Goal: Task Accomplishment & Management: Use online tool/utility

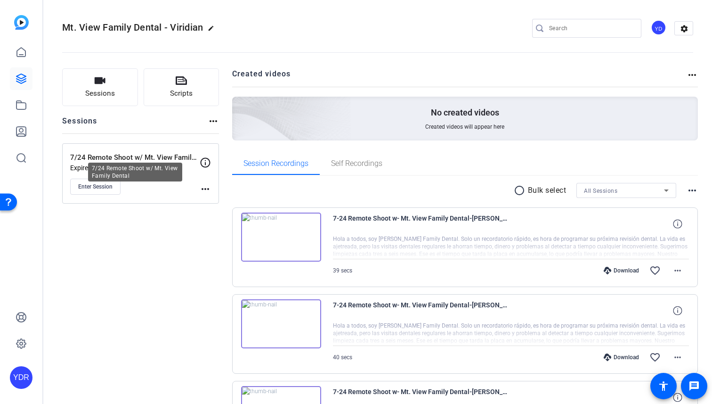
scroll to position [4, 0]
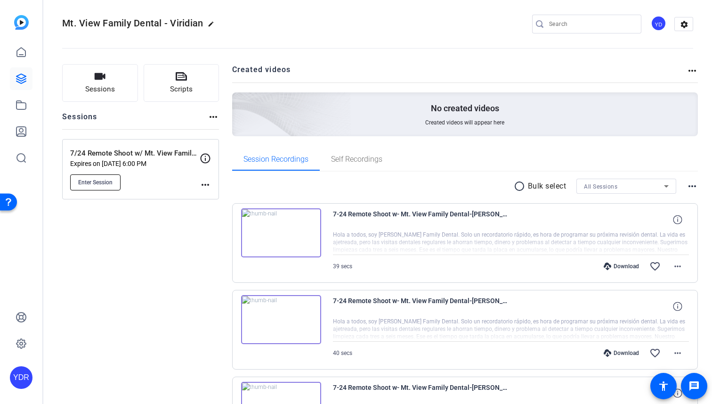
click at [101, 184] on span "Enter Session" at bounding box center [95, 183] width 34 height 8
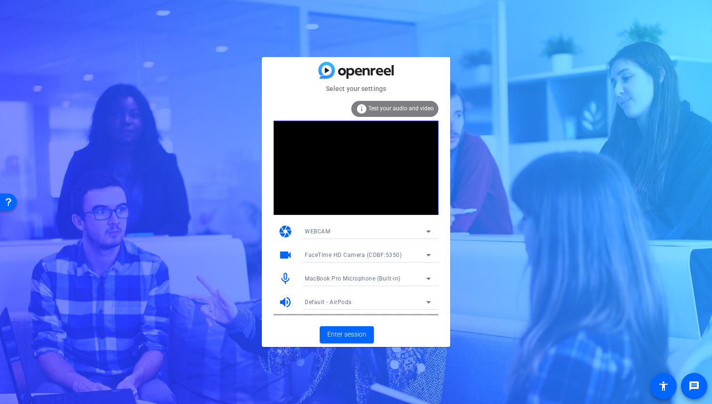
click at [347, 280] on span "MacBook Pro Microphone (Built-in)" at bounding box center [353, 278] width 96 height 7
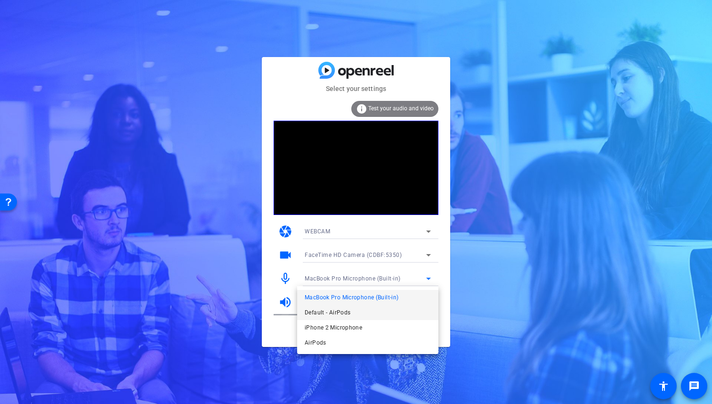
click at [344, 311] on span "Default - AirPods" at bounding box center [328, 312] width 46 height 11
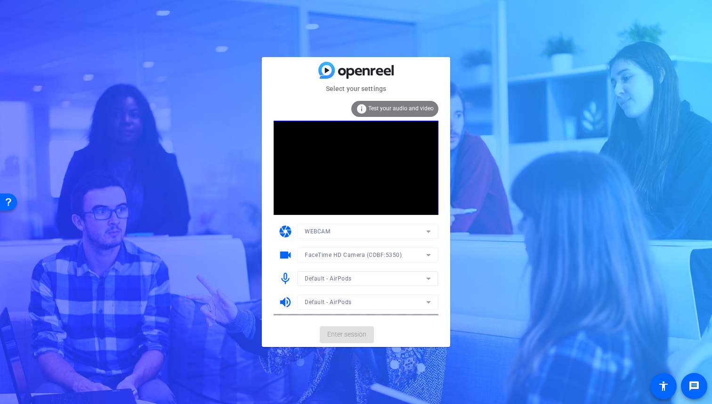
click at [350, 339] on mat-card-actions "Enter session" at bounding box center [356, 334] width 188 height 24
click at [346, 335] on span "Enter session" at bounding box center [346, 334] width 39 height 10
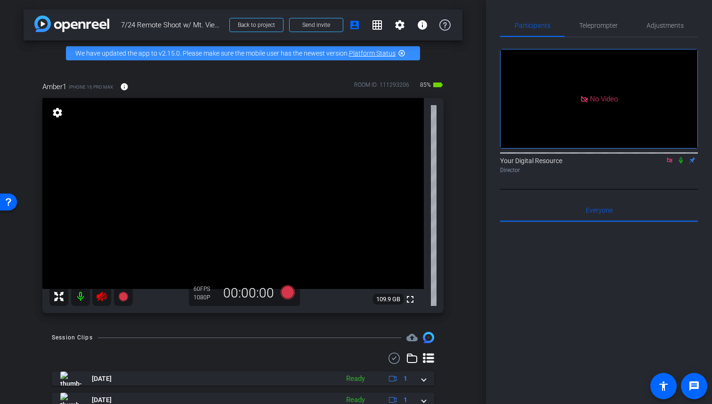
click at [663, 171] on div "Your Digital Resource Director" at bounding box center [599, 165] width 198 height 18
click at [668, 163] on icon at bounding box center [670, 160] width 8 height 7
click at [101, 299] on icon at bounding box center [102, 296] width 10 height 9
click at [98, 295] on icon at bounding box center [102, 296] width 10 height 9
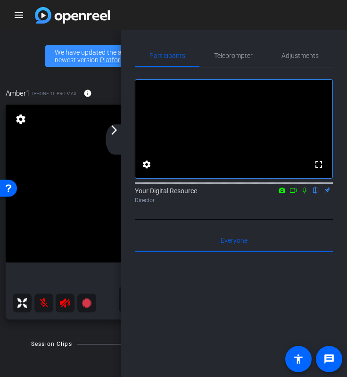
click at [304, 194] on icon at bounding box center [305, 190] width 8 height 7
click at [283, 194] on icon at bounding box center [282, 190] width 8 height 7
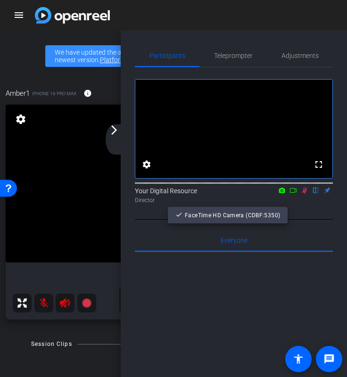
click at [281, 204] on div at bounding box center [173, 188] width 347 height 377
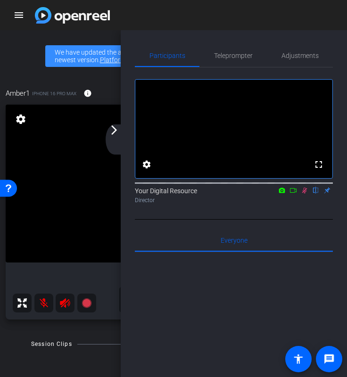
click at [293, 194] on icon at bounding box center [293, 190] width 8 height 7
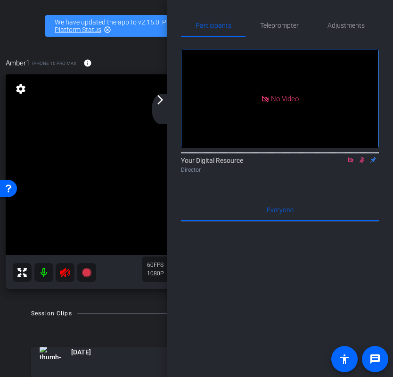
click at [350, 163] on icon at bounding box center [350, 159] width 5 height 5
click at [359, 164] on mat-icon "flip" at bounding box center [361, 159] width 11 height 8
click at [349, 163] on icon at bounding box center [350, 160] width 5 height 6
click at [62, 274] on icon at bounding box center [65, 272] width 10 height 9
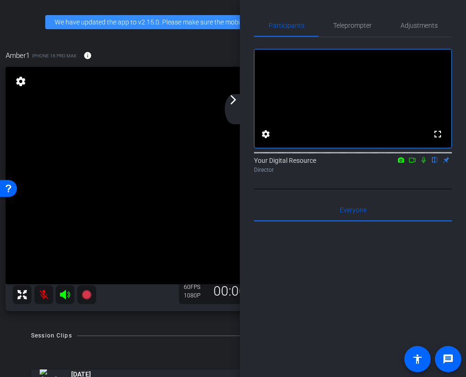
click at [423, 163] on icon at bounding box center [424, 160] width 8 height 7
click at [419, 164] on mat-icon at bounding box center [423, 160] width 11 height 8
click at [415, 163] on icon at bounding box center [412, 160] width 8 height 7
click at [436, 163] on icon at bounding box center [435, 160] width 8 height 7
click at [65, 297] on icon at bounding box center [65, 294] width 10 height 9
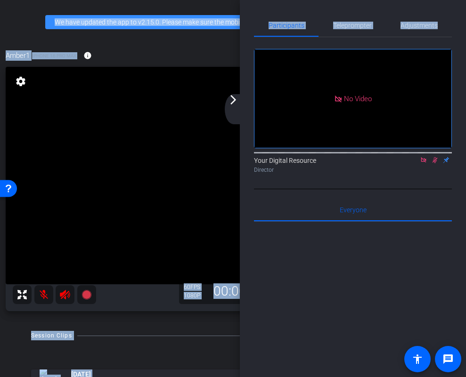
drag, startPoint x: 378, startPoint y: 25, endPoint x: 436, endPoint y: -13, distance: 69.1
click at [436, 0] on html "Accessibility Screen-Reader Guide, Feedback, and Issue Reporting | New window m…" at bounding box center [233, 188] width 466 height 377
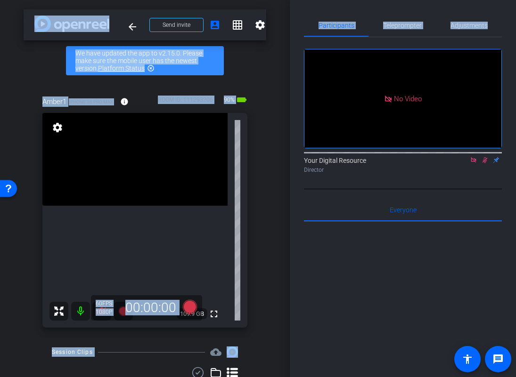
click at [484, 163] on icon at bounding box center [484, 160] width 5 height 6
click at [474, 163] on icon at bounding box center [474, 160] width 8 height 7
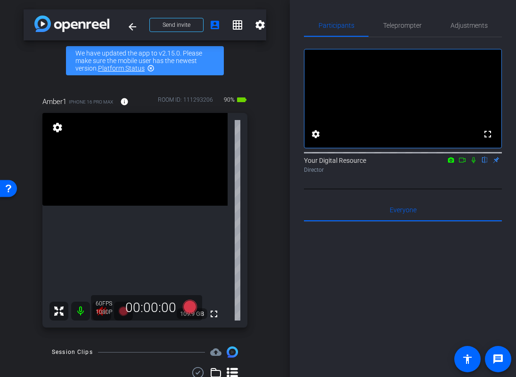
click at [104, 313] on div "1080P" at bounding box center [108, 313] width 24 height 8
click at [97, 309] on div "1080P" at bounding box center [108, 313] width 24 height 8
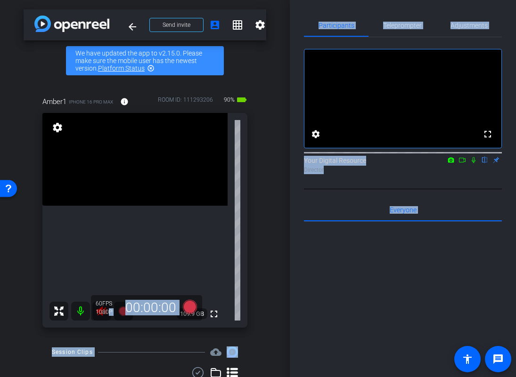
drag, startPoint x: 151, startPoint y: 309, endPoint x: 340, endPoint y: 278, distance: 191.9
click at [338, 280] on div "arrow_back 7/24 Remote Shoot w/ Mt. View Family Dental Back to project Send inv…" at bounding box center [258, 188] width 516 height 377
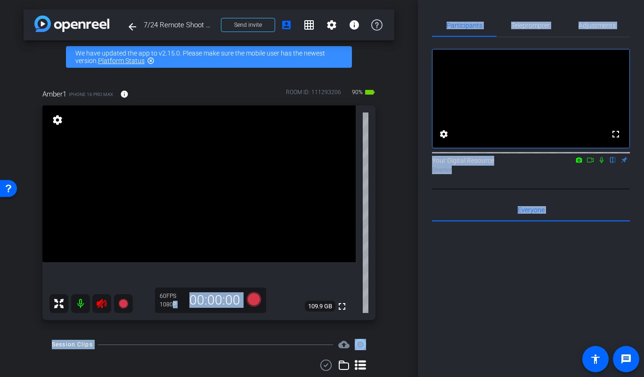
click at [97, 303] on icon at bounding box center [101, 303] width 11 height 11
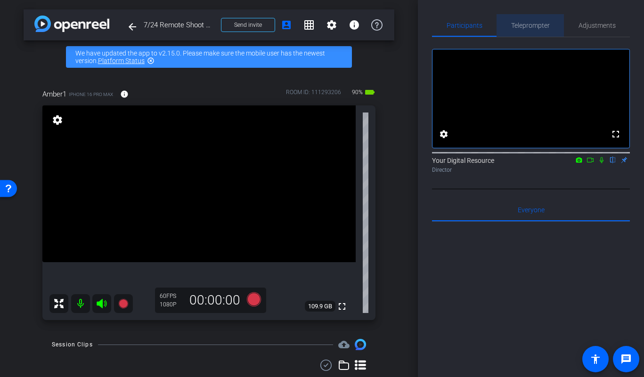
click at [547, 20] on span "Teleprompter" at bounding box center [530, 25] width 39 height 23
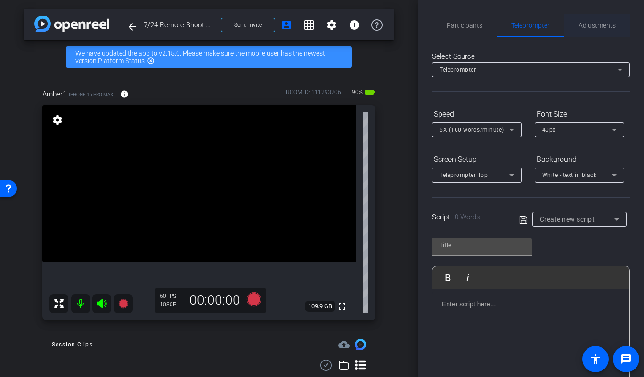
click at [597, 27] on span "Adjustments" at bounding box center [596, 25] width 37 height 7
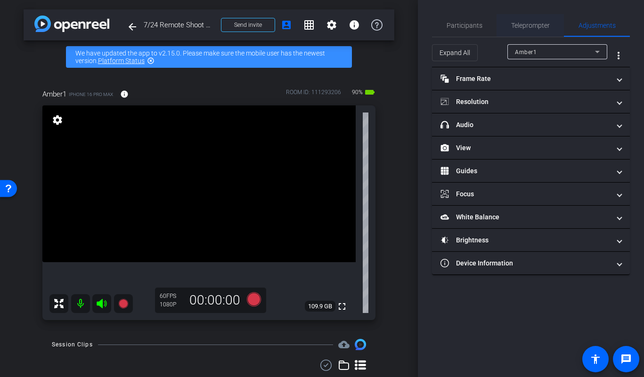
click at [535, 25] on span "Teleprompter" at bounding box center [530, 25] width 39 height 7
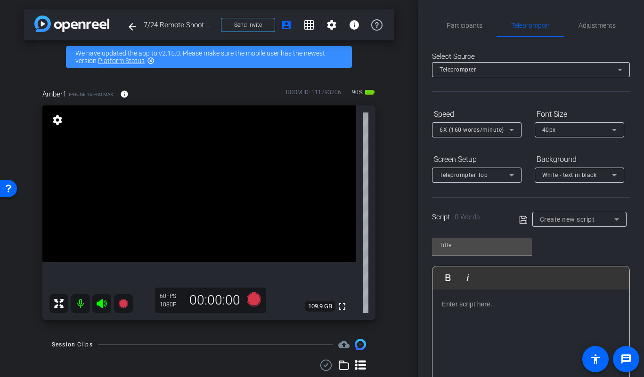
click at [580, 225] on div "Create new script" at bounding box center [579, 219] width 79 height 15
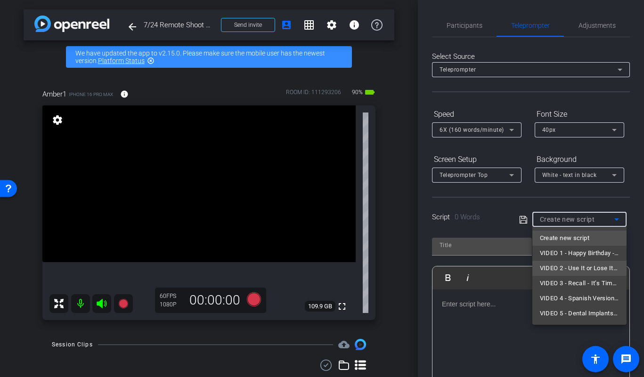
click at [581, 266] on span "VIDEO 2 - Use It or Lose It - EOY Insurance Reminder - Amber, Office Manager" at bounding box center [579, 268] width 79 height 11
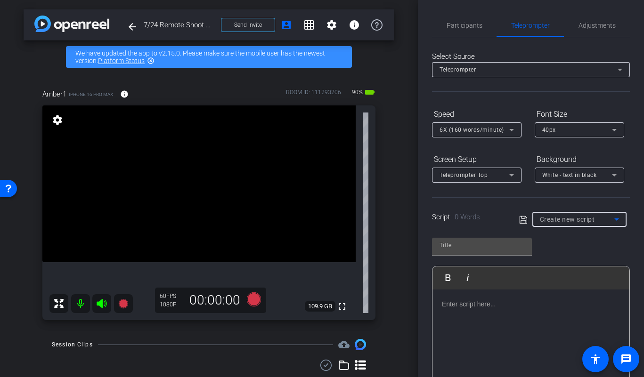
type input "VIDEO 2 - Use It or Lose It - EOY Insurance Reminder - Amber, Office Manager"
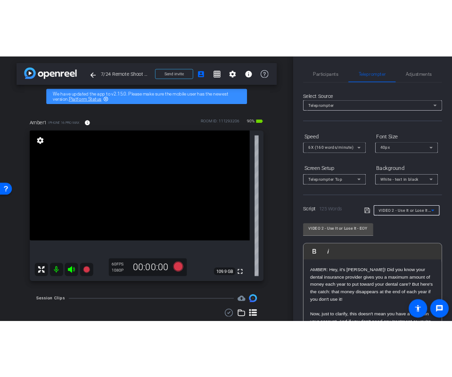
scroll to position [7, 0]
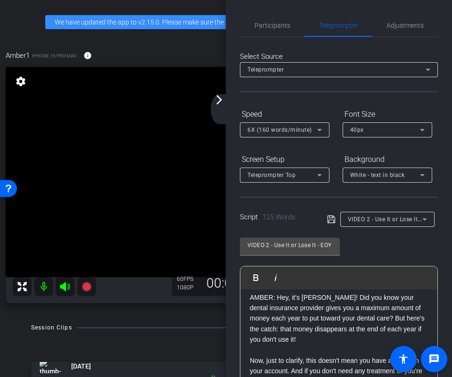
click at [219, 101] on mat-icon "arrow_forward_ios" at bounding box center [218, 99] width 11 height 11
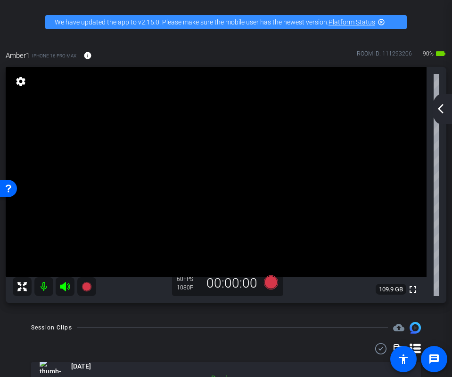
click at [290, 318] on div "arrow_back 7/24 Remote Shoot w/ Mt. View Family Dental Back to project Send inv…" at bounding box center [226, 188] width 452 height 377
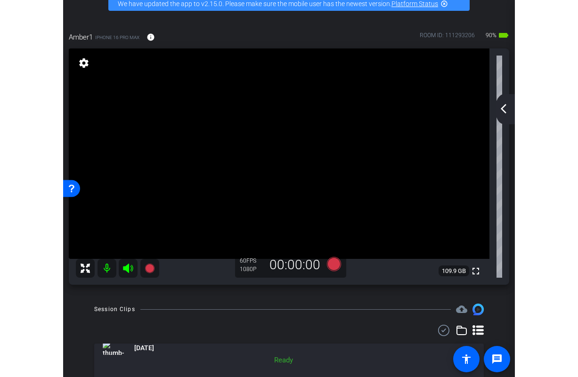
scroll to position [22, 0]
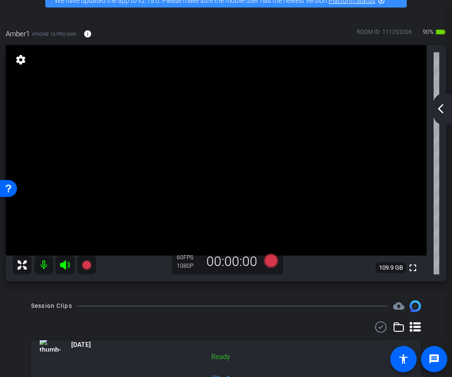
click at [13, 116] on video at bounding box center [216, 150] width 421 height 211
click at [114, 141] on video at bounding box center [216, 150] width 421 height 211
click at [237, 160] on video at bounding box center [216, 150] width 421 height 211
click at [227, 155] on div at bounding box center [238, 160] width 24 height 24
click at [330, 305] on div "Session Clips cloud_upload" at bounding box center [226, 306] width 390 height 11
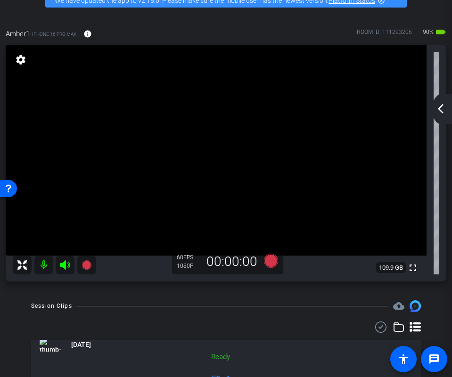
click at [439, 111] on mat-icon "arrow_back_ios_new" at bounding box center [440, 108] width 11 height 11
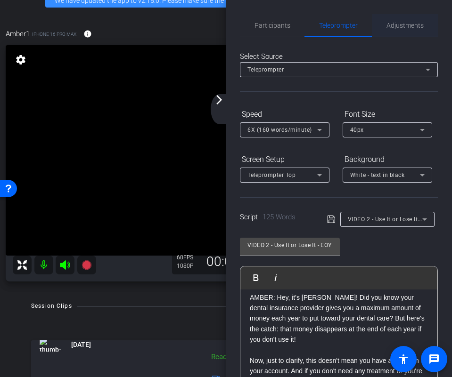
click at [408, 26] on span "Adjustments" at bounding box center [404, 25] width 37 height 7
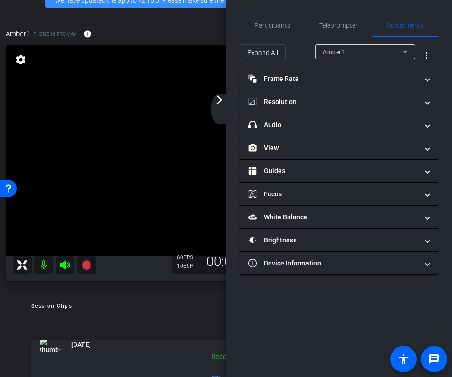
click at [131, 180] on video at bounding box center [216, 150] width 421 height 211
click at [219, 101] on mat-icon "arrow_forward_ios" at bounding box center [218, 99] width 11 height 11
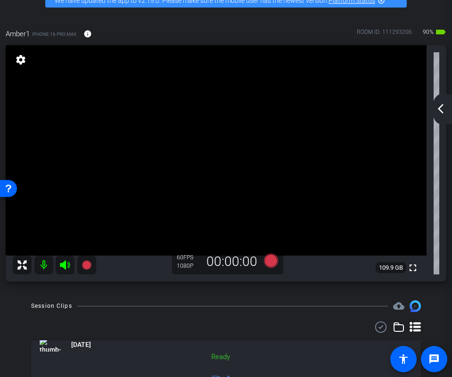
click at [230, 165] on video at bounding box center [216, 150] width 421 height 211
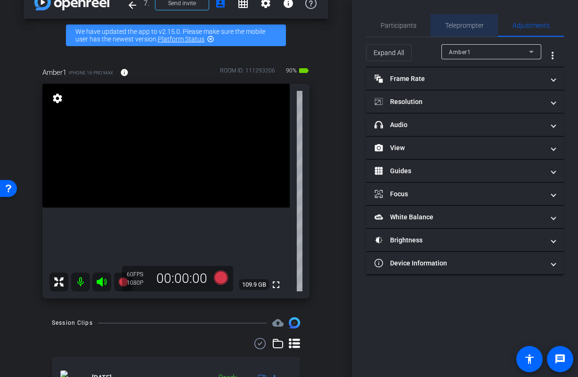
click at [468, 25] on span "Teleprompter" at bounding box center [464, 25] width 39 height 7
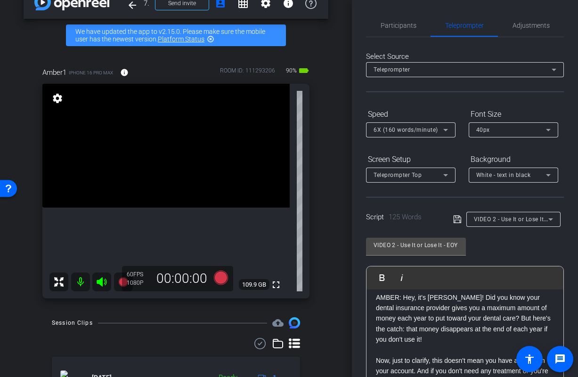
click at [450, 329] on p "AMBER: Hey, it's Amber! Did you know your dental insurance provider gives you a…" at bounding box center [465, 319] width 178 height 53
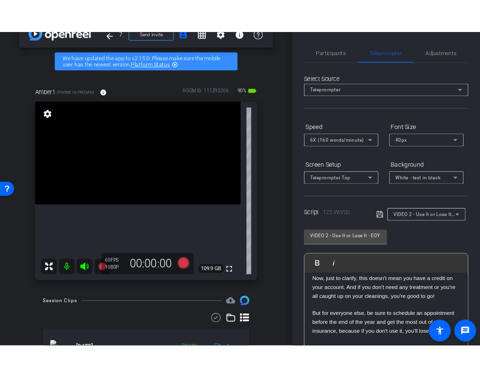
scroll to position [93, 0]
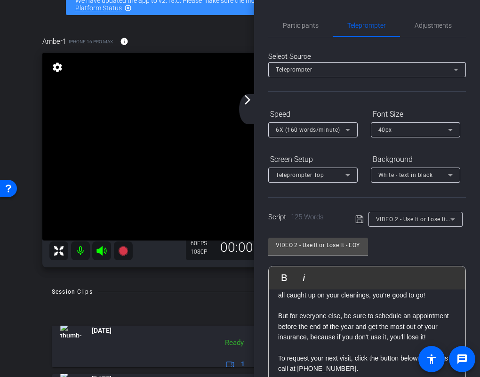
click at [344, 310] on p at bounding box center [367, 306] width 178 height 10
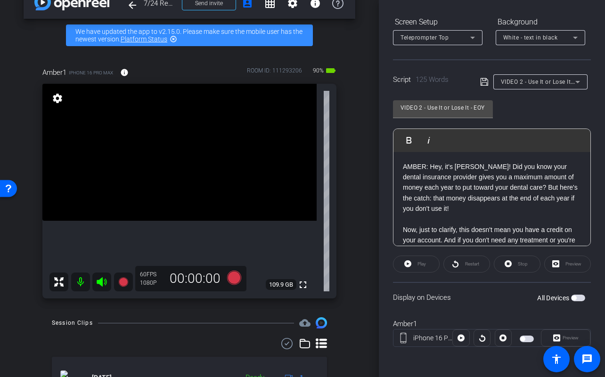
scroll to position [0, 0]
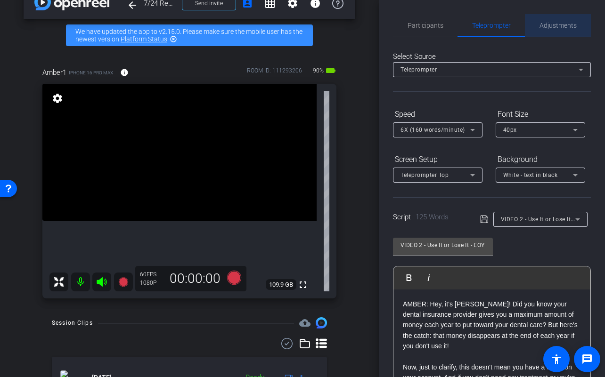
click at [558, 21] on span "Adjustments" at bounding box center [557, 25] width 37 height 23
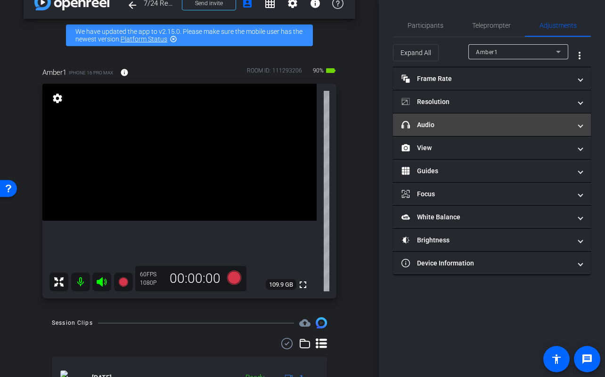
click at [441, 123] on mat-panel-title "headphone icon Audio" at bounding box center [486, 125] width 170 height 10
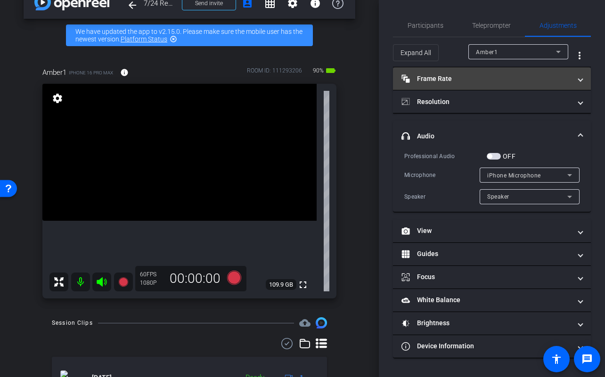
click at [430, 78] on mat-panel-title "Frame Rate Frame Rate" at bounding box center [486, 79] width 170 height 10
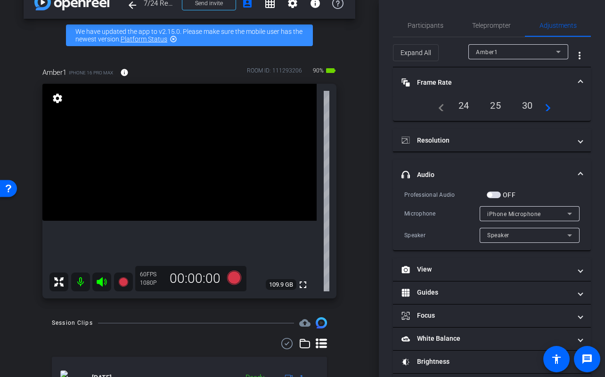
click at [547, 108] on mat-icon "navigate_next" at bounding box center [544, 105] width 11 height 11
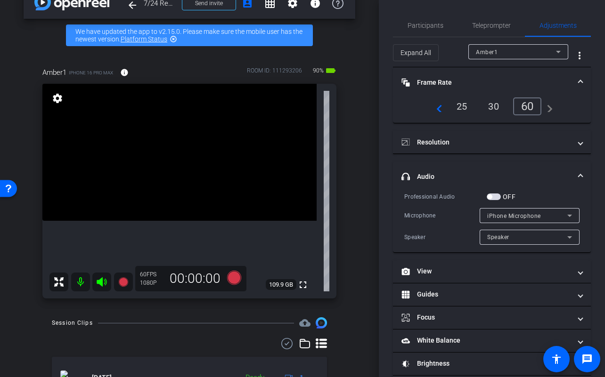
click at [551, 107] on mat-icon "navigate_next" at bounding box center [546, 106] width 11 height 11
click at [525, 107] on div "60" at bounding box center [527, 107] width 29 height 18
click at [491, 27] on span "Teleprompter" at bounding box center [491, 25] width 39 height 7
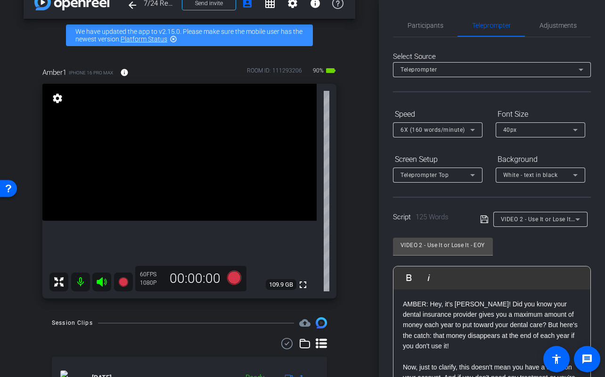
scroll to position [138, 0]
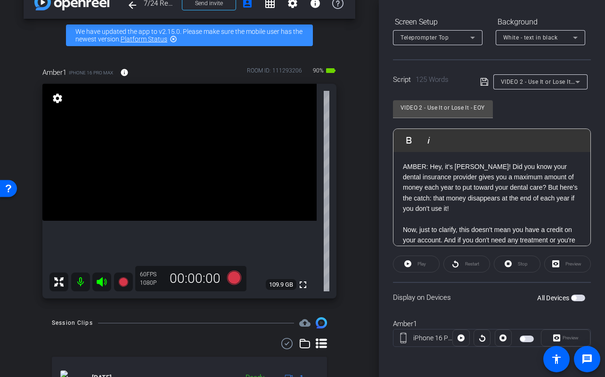
click at [526, 337] on span "button" at bounding box center [527, 339] width 14 height 7
click at [563, 335] on span "Preview" at bounding box center [570, 337] width 16 height 5
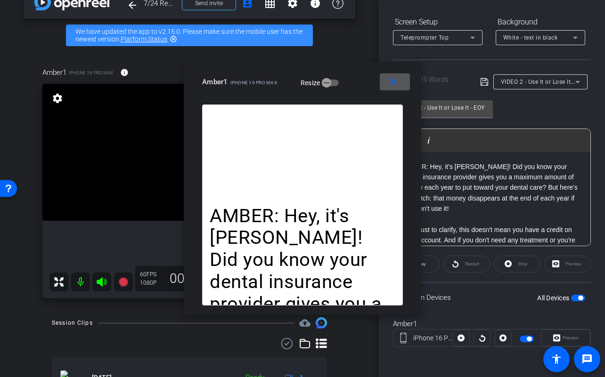
click at [391, 81] on mat-icon "close" at bounding box center [393, 82] width 12 height 12
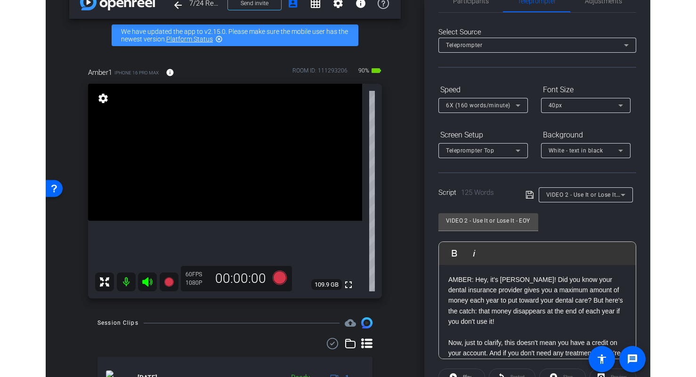
scroll to position [13, 0]
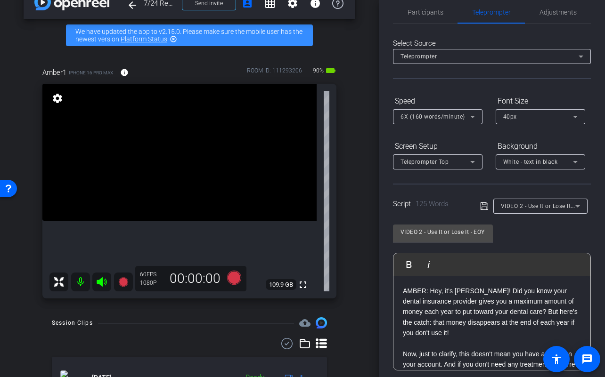
click at [464, 88] on div "Select Source Teleprompter Speed 6X (160 words/minute) Font Size 40px Screen Se…" at bounding box center [492, 256] width 198 height 464
click at [509, 121] on div "40px" at bounding box center [538, 117] width 70 height 12
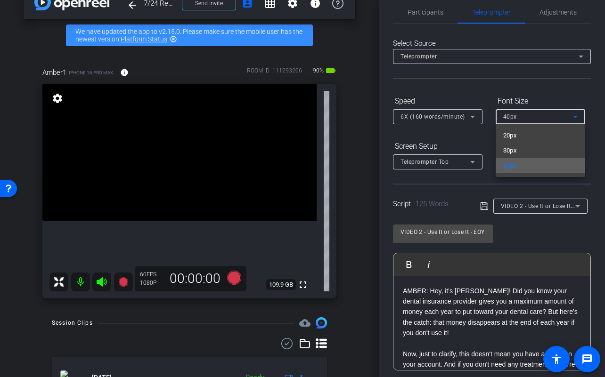
click at [513, 163] on span "40px" at bounding box center [510, 165] width 14 height 11
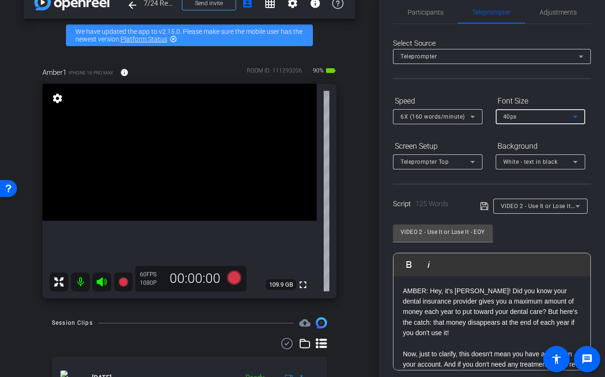
click at [452, 56] on div "Teleprompter" at bounding box center [489, 56] width 178 height 12
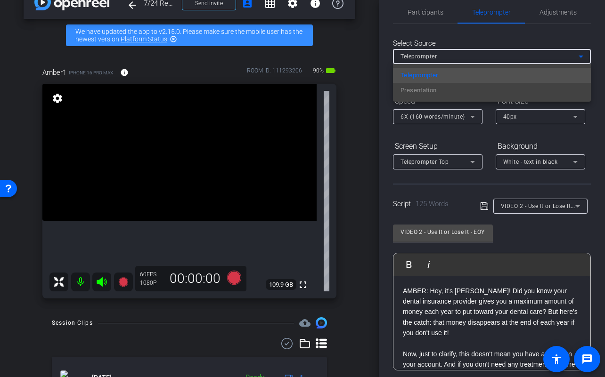
click at [473, 134] on div at bounding box center [302, 188] width 605 height 377
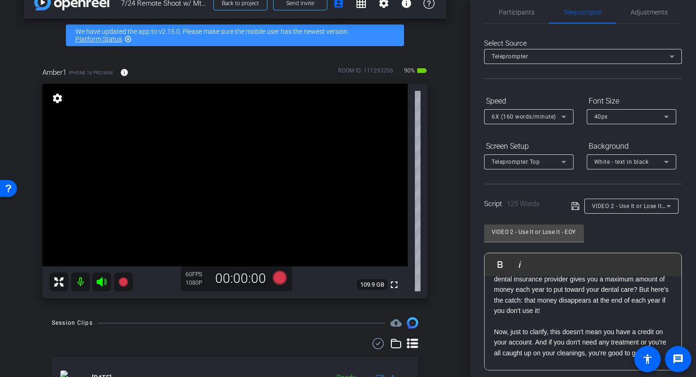
scroll to position [25, 0]
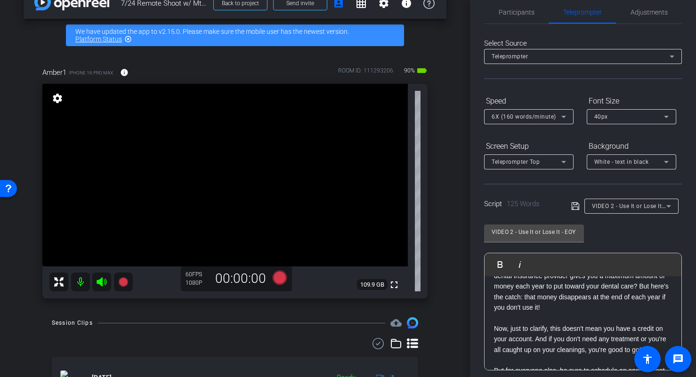
click at [529, 316] on p at bounding box center [583, 318] width 178 height 10
click at [524, 321] on p at bounding box center [583, 319] width 178 height 10
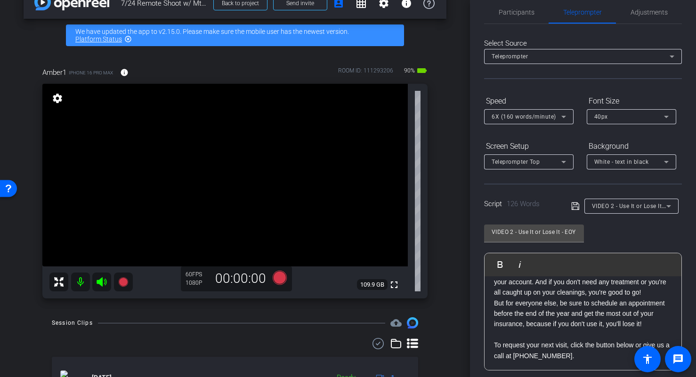
click at [517, 335] on p at bounding box center [583, 335] width 178 height 10
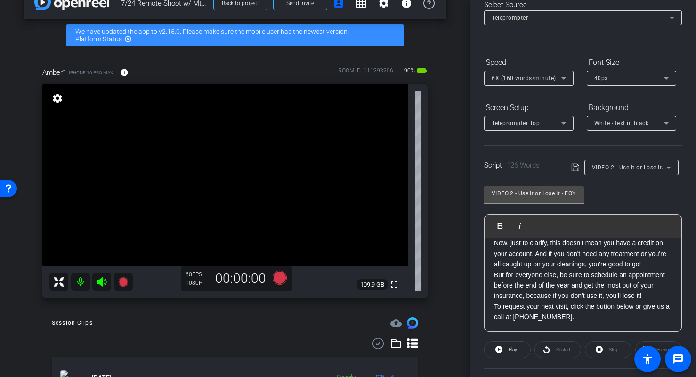
scroll to position [65, 0]
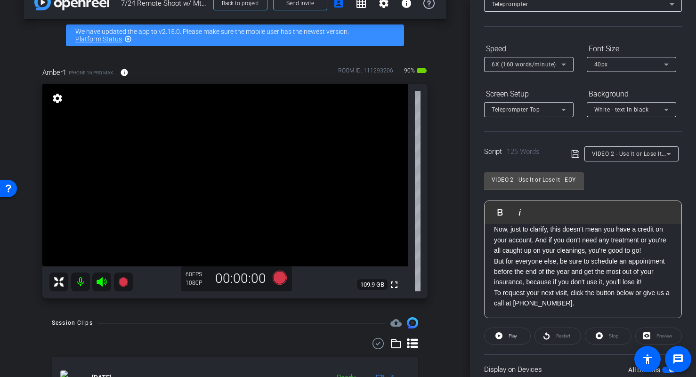
click at [573, 154] on icon at bounding box center [575, 153] width 8 height 11
click at [280, 277] on icon at bounding box center [280, 278] width 14 height 14
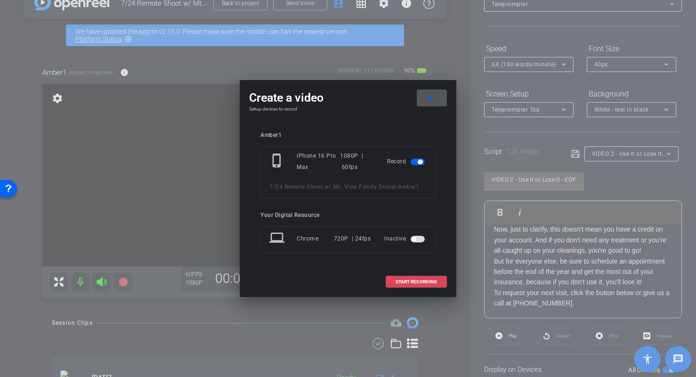
click at [408, 283] on span "START RECORDING" at bounding box center [416, 282] width 41 height 5
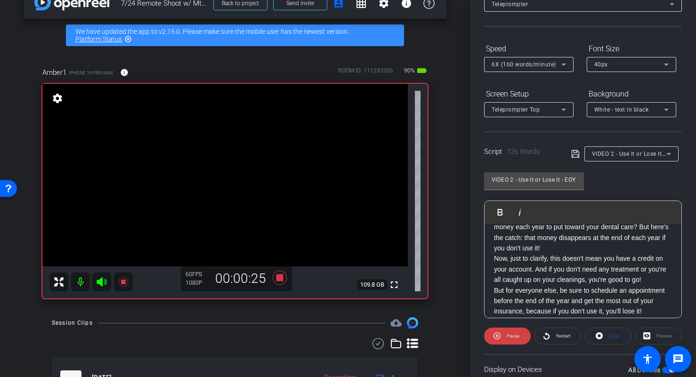
scroll to position [62, 0]
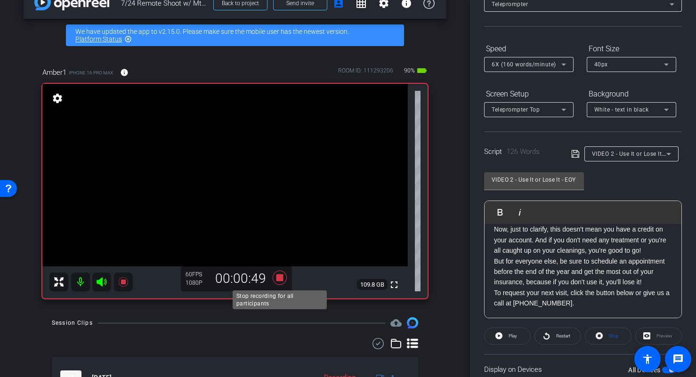
click at [277, 276] on icon at bounding box center [280, 278] width 14 height 14
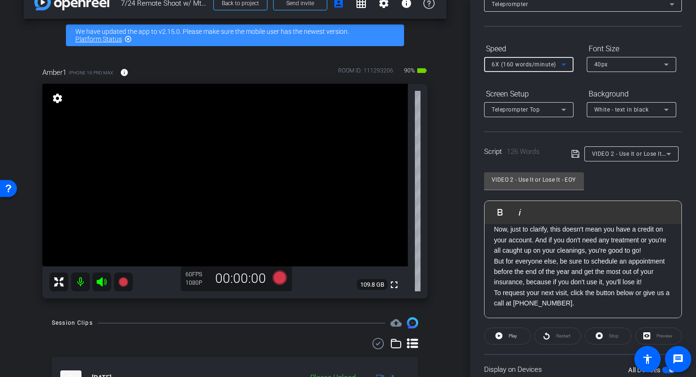
click at [520, 64] on span "6X (160 words/minute)" at bounding box center [524, 64] width 65 height 7
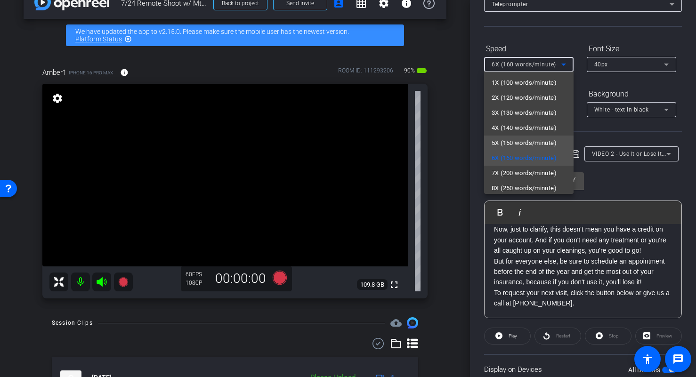
scroll to position [21, 0]
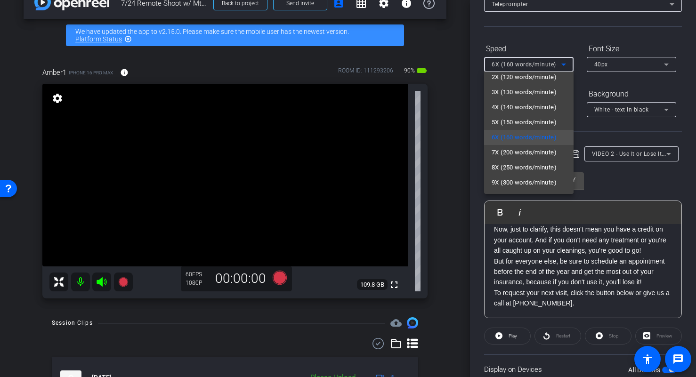
click at [638, 172] on div at bounding box center [348, 188] width 696 height 377
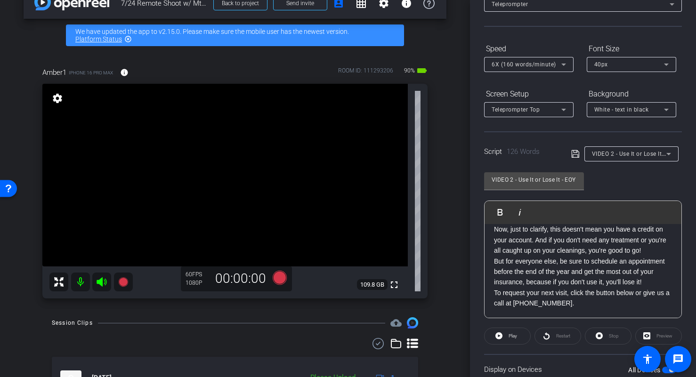
click at [575, 155] on icon at bounding box center [575, 153] width 8 height 11
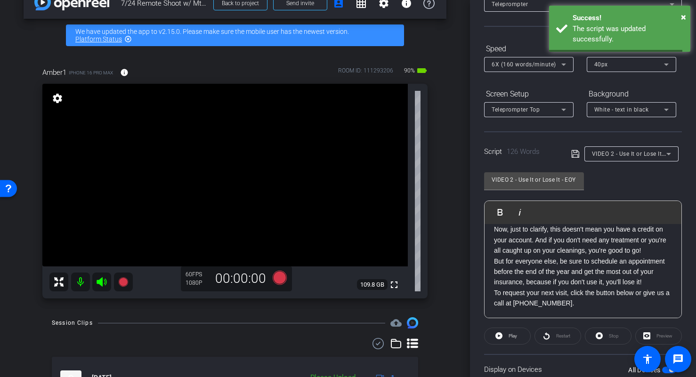
click at [575, 155] on icon at bounding box center [575, 153] width 8 height 11
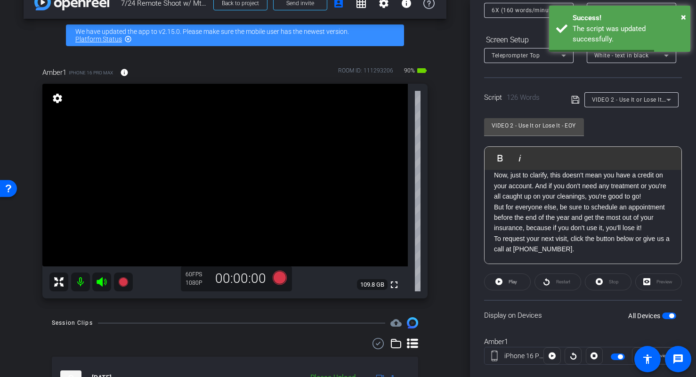
scroll to position [138, 0]
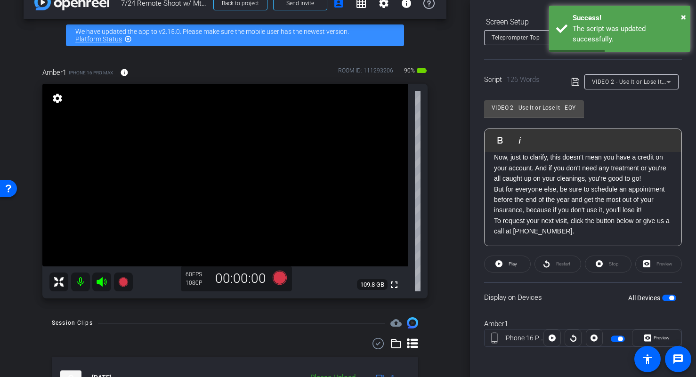
click at [621, 343] on mat-slide-toggle at bounding box center [619, 338] width 16 height 11
click at [618, 339] on span "button" at bounding box center [620, 339] width 5 height 5
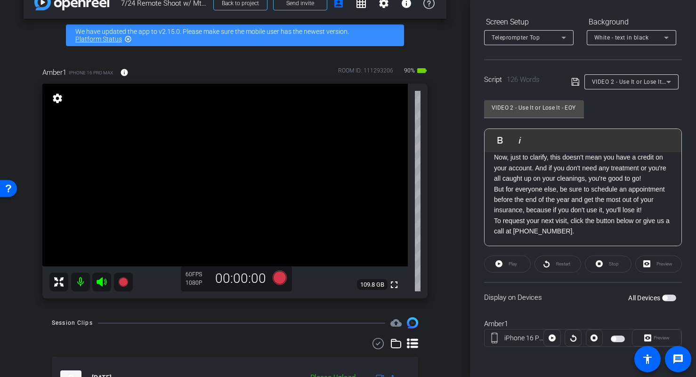
click at [618, 337] on span "button" at bounding box center [618, 339] width 14 height 7
click at [658, 264] on div "Preview" at bounding box center [658, 264] width 47 height 17
click at [513, 262] on span "Play" at bounding box center [513, 263] width 8 height 5
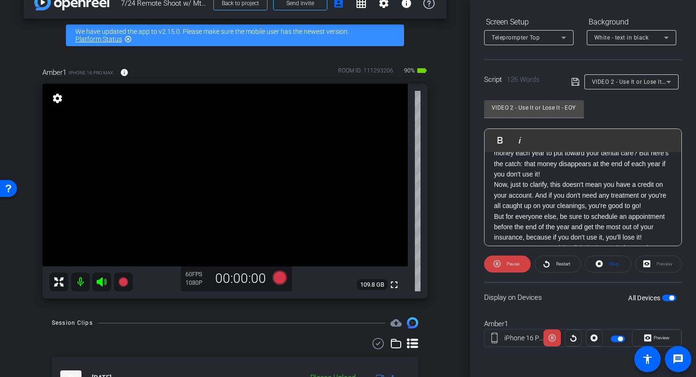
scroll to position [0, 0]
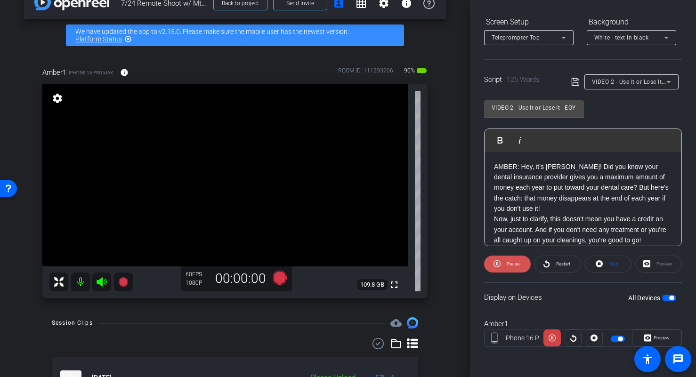
click at [509, 266] on span "Pause" at bounding box center [513, 263] width 13 height 5
click at [545, 52] on div at bounding box center [529, 50] width 90 height 10
click at [544, 36] on div "Teleprompter Top" at bounding box center [527, 38] width 70 height 12
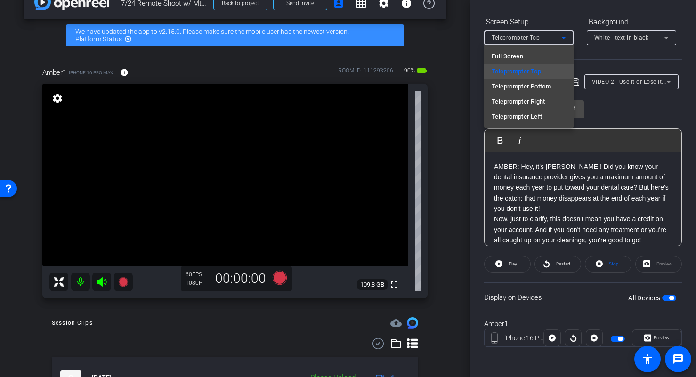
click at [546, 10] on div at bounding box center [348, 188] width 696 height 377
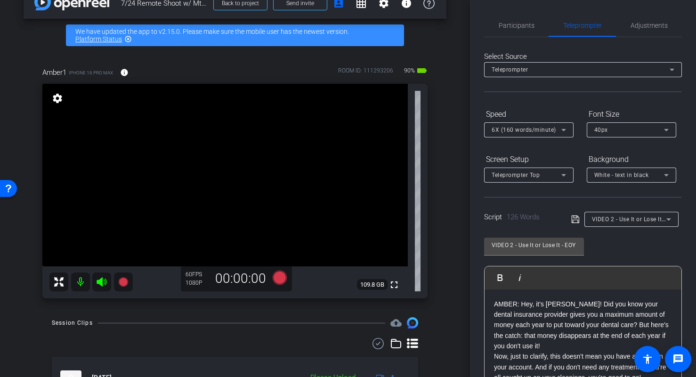
click at [525, 173] on span "Teleprompter Top" at bounding box center [516, 175] width 48 height 7
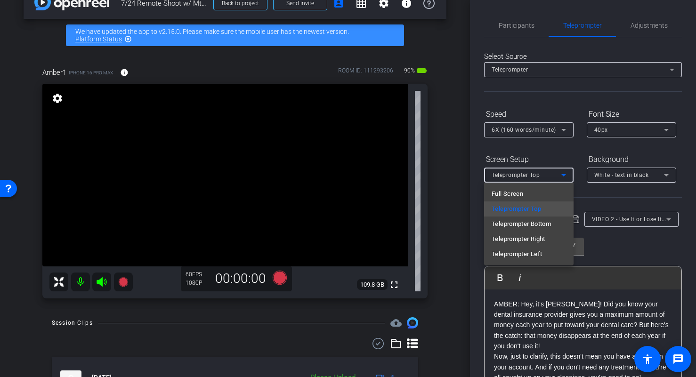
click at [552, 136] on div at bounding box center [348, 188] width 696 height 377
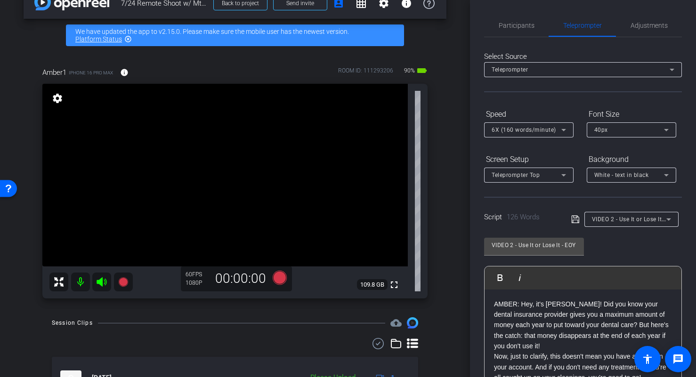
click at [552, 136] on div "6X (160 words/minute)" at bounding box center [529, 129] width 74 height 15
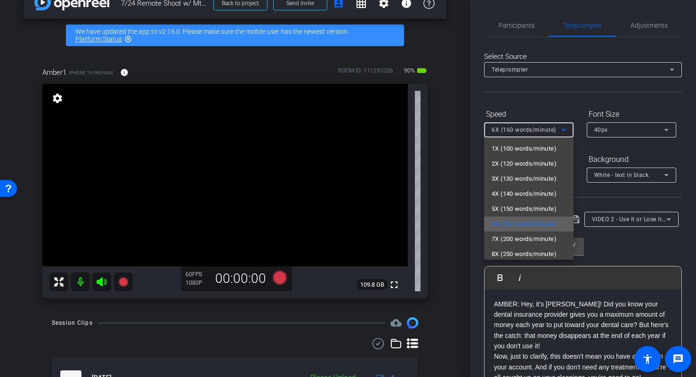
click at [520, 227] on span "6X (160 words/minute)" at bounding box center [524, 224] width 65 height 11
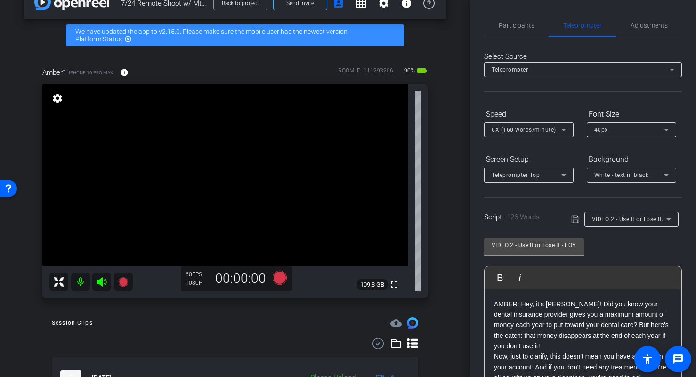
click at [457, 211] on div "arrow_back 7/24 Remote Shoot w/ Mt. View Family Dental Back to project Send inv…" at bounding box center [235, 166] width 470 height 377
click at [582, 221] on span at bounding box center [577, 219] width 13 height 8
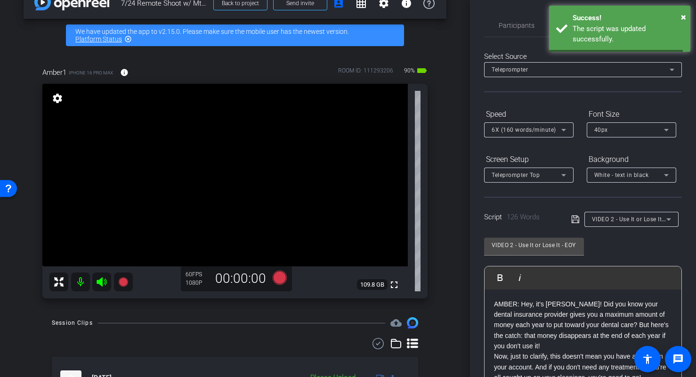
click at [582, 221] on span at bounding box center [577, 219] width 13 height 8
click at [574, 221] on icon at bounding box center [575, 219] width 8 height 11
click at [282, 284] on icon at bounding box center [280, 278] width 14 height 14
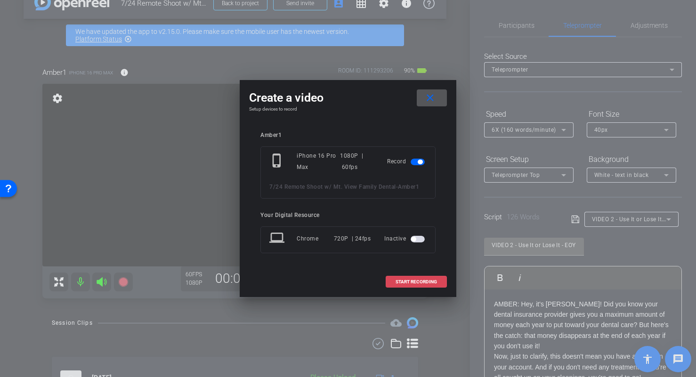
click at [414, 285] on span at bounding box center [416, 282] width 60 height 23
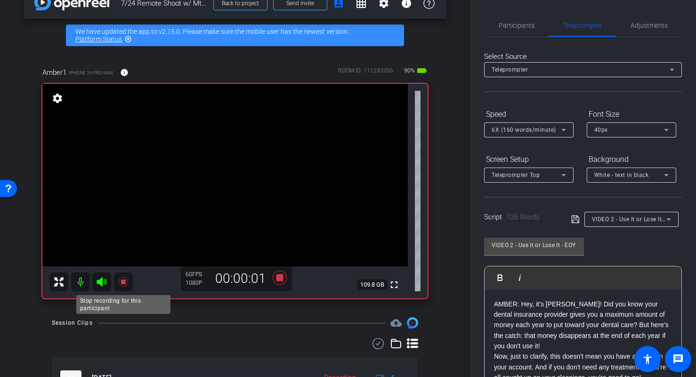
click at [121, 282] on icon at bounding box center [122, 281] width 9 height 9
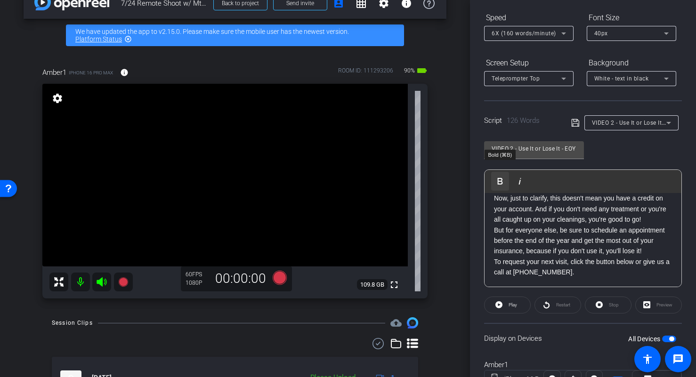
scroll to position [80, 0]
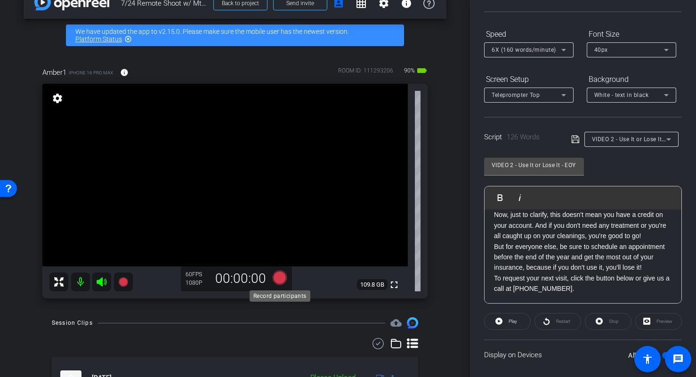
click at [280, 278] on icon at bounding box center [280, 278] width 14 height 14
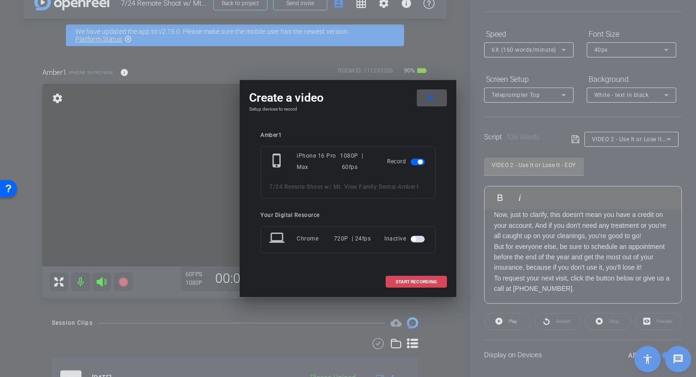
click at [400, 283] on span "START RECORDING" at bounding box center [416, 282] width 41 height 5
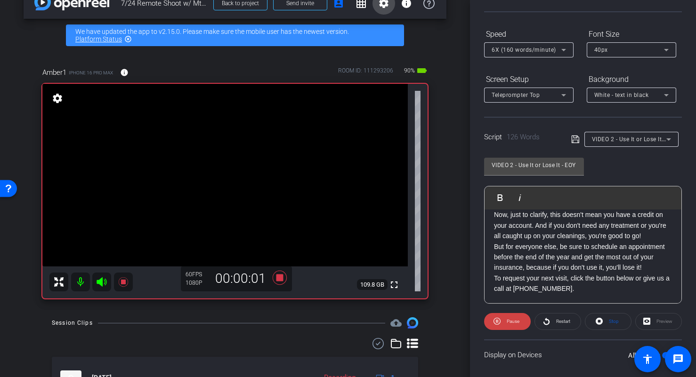
click at [383, 8] on mat-icon "settings" at bounding box center [383, 3] width 11 height 11
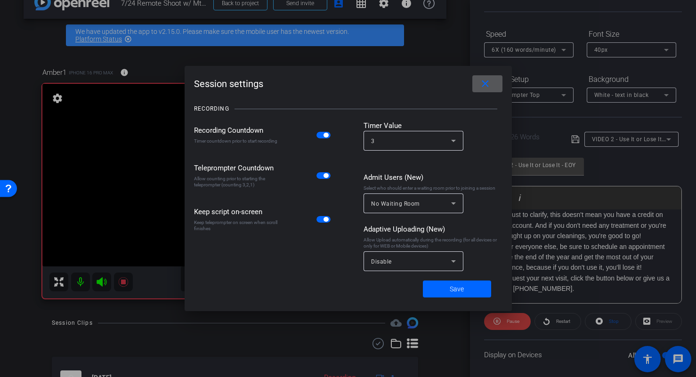
click at [385, 267] on div "Disable" at bounding box center [413, 262] width 85 height 20
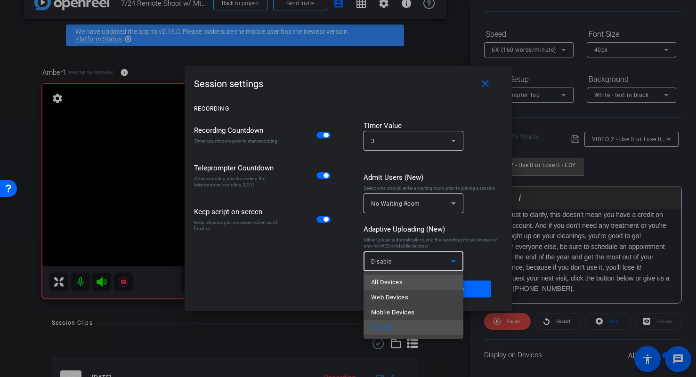
click at [431, 281] on mat-option "All Devices" at bounding box center [414, 282] width 100 height 15
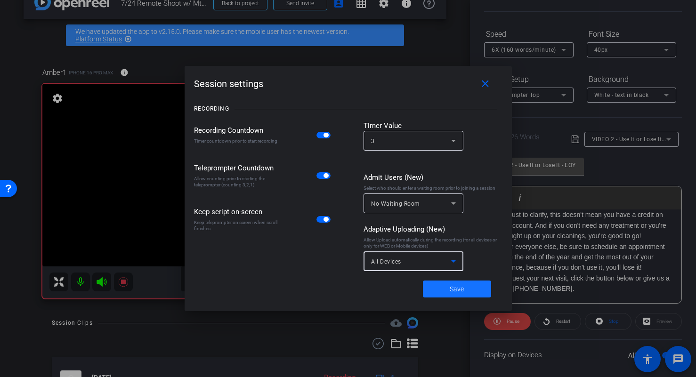
click at [450, 294] on span at bounding box center [457, 289] width 68 height 23
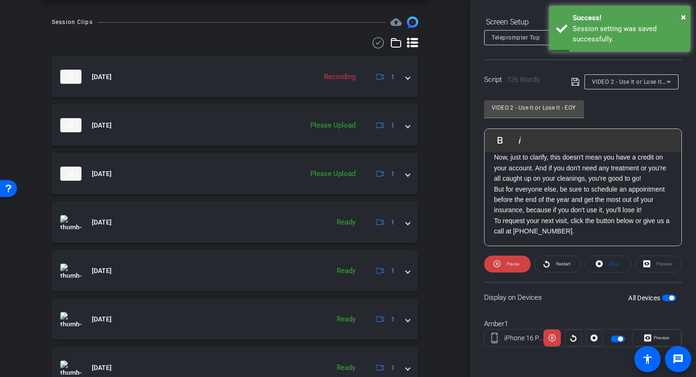
scroll to position [332, 0]
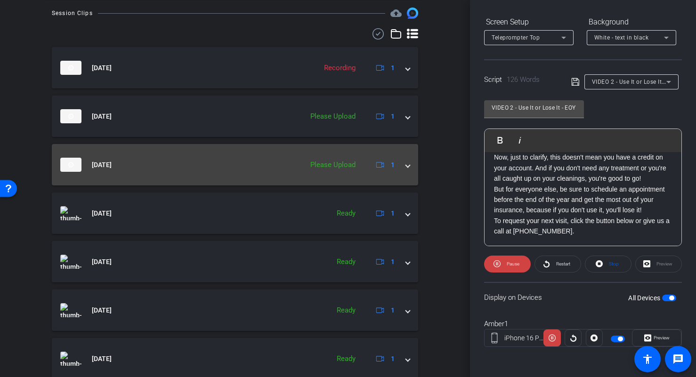
click at [408, 165] on span at bounding box center [408, 165] width 4 height 10
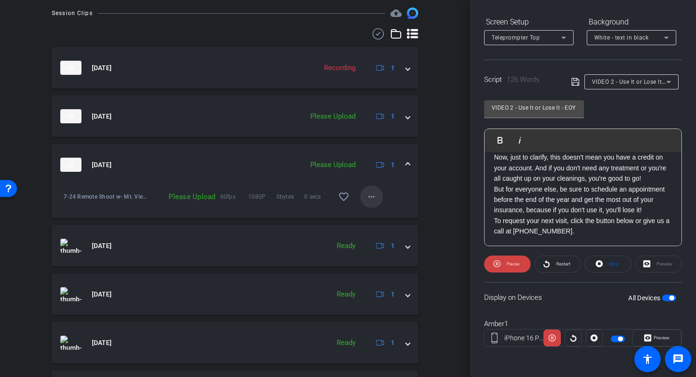
click at [366, 202] on mat-icon "more_horiz" at bounding box center [371, 196] width 11 height 11
click at [373, 213] on span "Upload" at bounding box center [387, 216] width 38 height 11
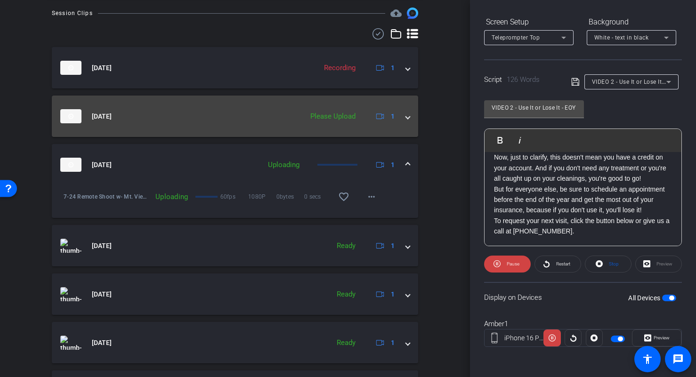
click at [406, 119] on span at bounding box center [408, 117] width 4 height 10
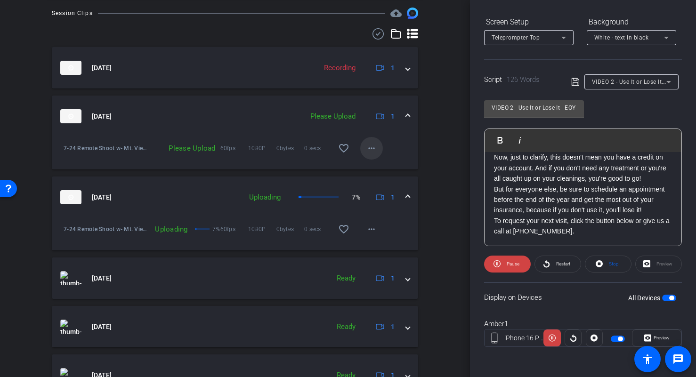
click at [367, 155] on span at bounding box center [371, 148] width 23 height 23
click at [370, 165] on span "Upload" at bounding box center [387, 168] width 38 height 11
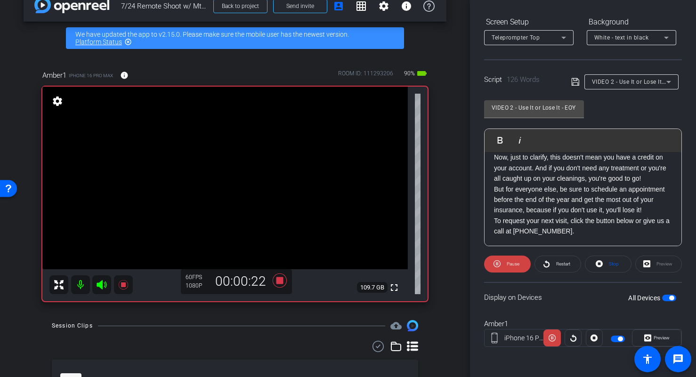
scroll to position [0, 0]
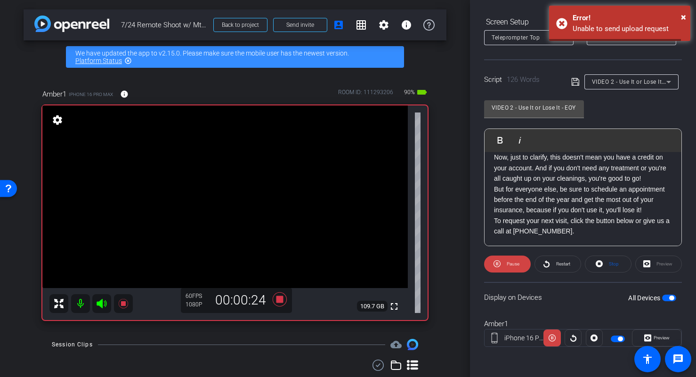
click at [451, 157] on div "arrow_back 7/24 Remote Shoot w/ Mt. View Family Dental Back to project Send inv…" at bounding box center [235, 188] width 470 height 377
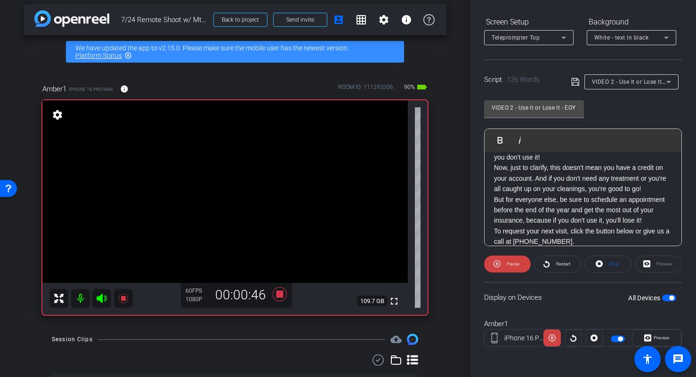
scroll to position [62, 0]
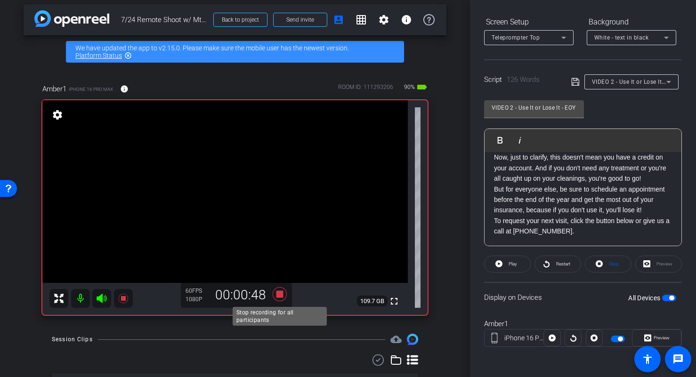
click at [282, 296] on icon at bounding box center [280, 294] width 14 height 14
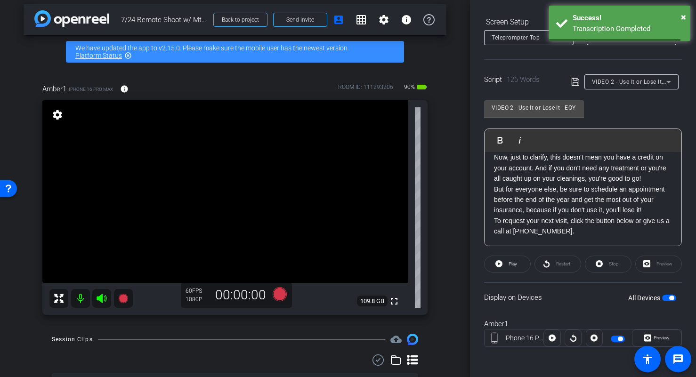
click at [573, 224] on p "To request your next visit, click the button below or give us a call at 615-471…" at bounding box center [583, 226] width 178 height 21
click at [575, 230] on p "To request your next visit, click the button below or give us a call at 615-471…" at bounding box center [583, 226] width 178 height 21
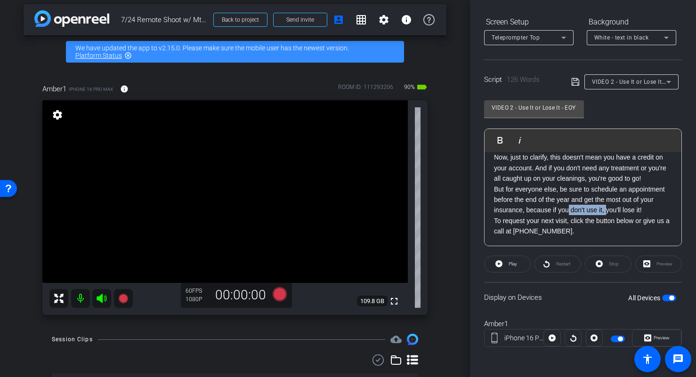
drag, startPoint x: 570, startPoint y: 212, endPoint x: 607, endPoint y: 208, distance: 36.5
click at [607, 209] on p "But for everyone else, be sure to schedule an appointment before the end of the…" at bounding box center [583, 200] width 178 height 32
click at [580, 231] on p "To request your next visit, click the button below or give us a call at 615-471…" at bounding box center [583, 226] width 178 height 21
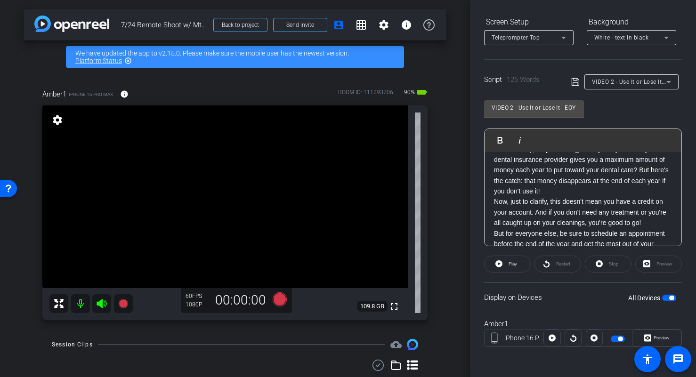
scroll to position [29, 0]
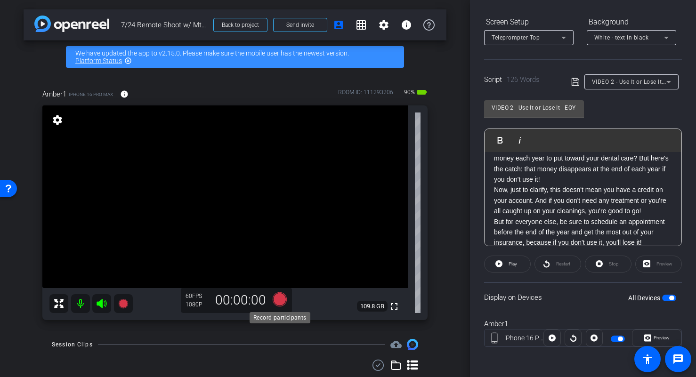
click at [281, 298] on icon at bounding box center [280, 300] width 14 height 14
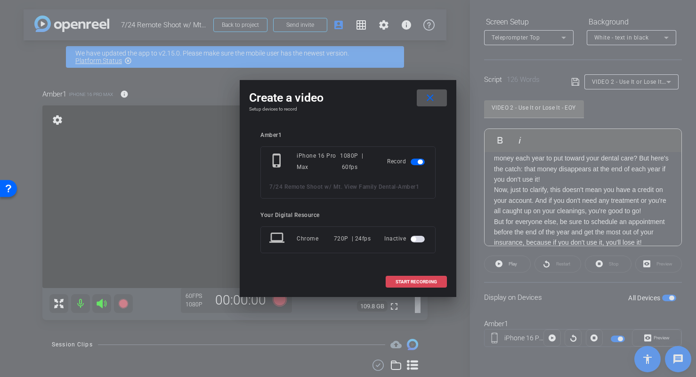
click at [417, 278] on span at bounding box center [416, 282] width 60 height 23
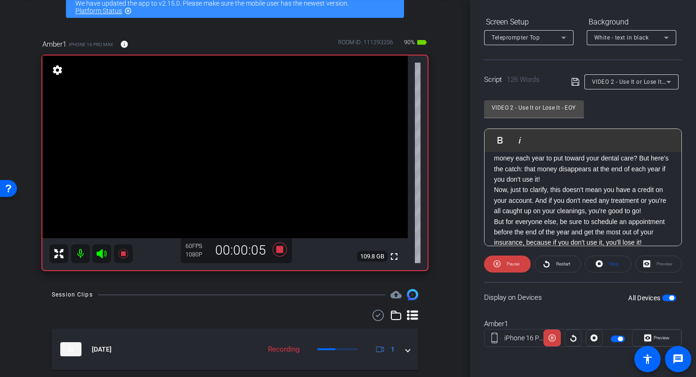
scroll to position [68, 0]
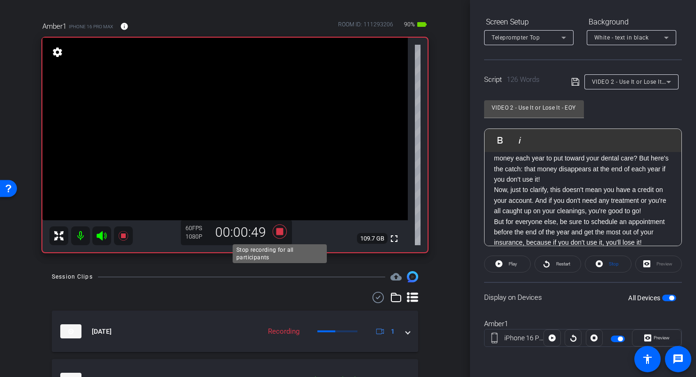
click at [278, 234] on icon at bounding box center [280, 232] width 14 height 14
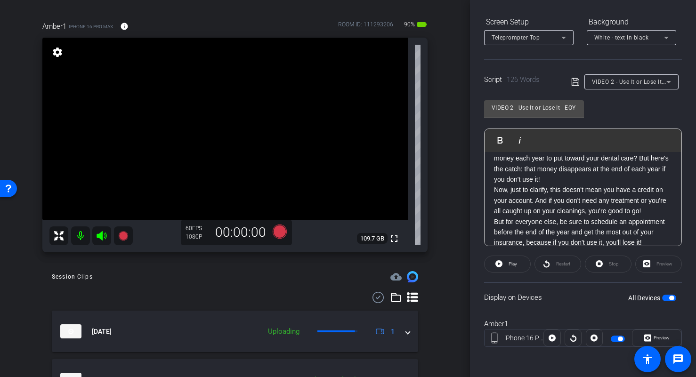
scroll to position [62, 0]
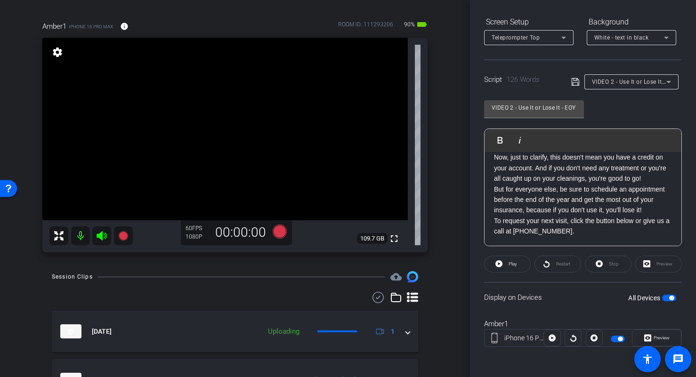
click at [606, 229] on p "To request your next visit, click the button below or give us a call at 615-471…" at bounding box center [583, 226] width 178 height 21
drag, startPoint x: 560, startPoint y: 211, endPoint x: 651, endPoint y: 210, distance: 90.9
click at [651, 210] on p "But for everyone else, be sure to schedule an appointment before the end of the…" at bounding box center [583, 200] width 178 height 32
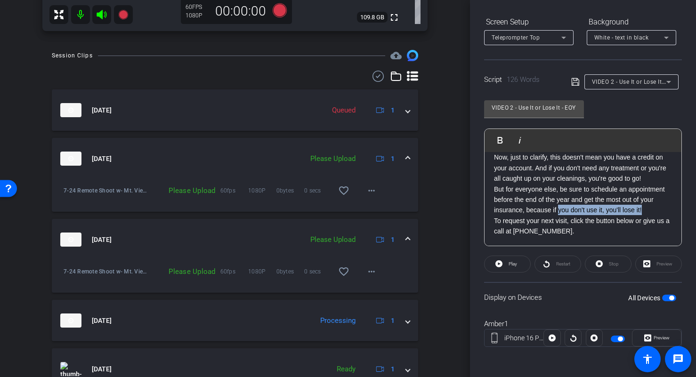
scroll to position [326, 0]
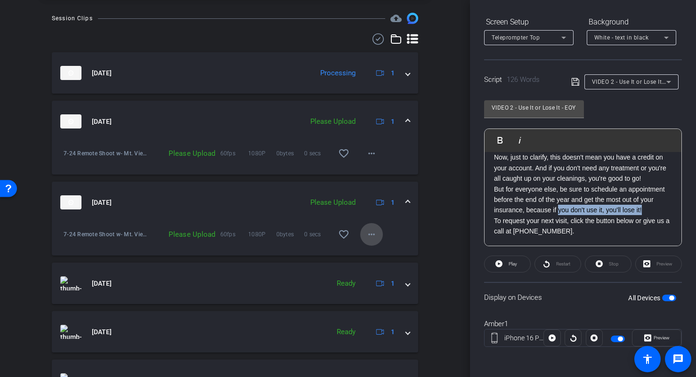
click at [370, 236] on mat-icon "more_horiz" at bounding box center [371, 234] width 11 height 11
click at [375, 251] on span "Upload" at bounding box center [387, 254] width 38 height 11
click at [375, 156] on mat-icon "more_horiz" at bounding box center [371, 153] width 11 height 11
click at [377, 175] on span "Upload" at bounding box center [387, 173] width 38 height 11
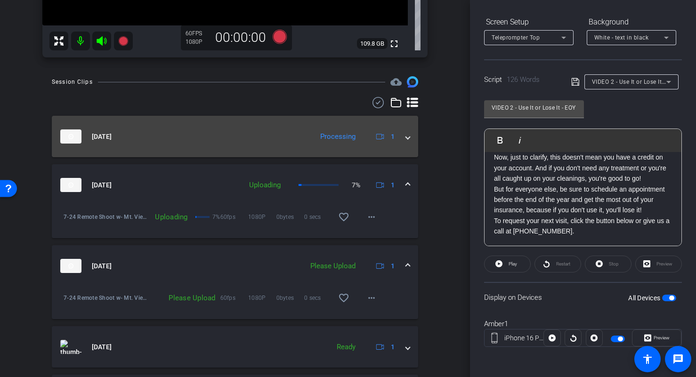
scroll to position [262, 0]
click at [409, 135] on span at bounding box center [408, 137] width 4 height 10
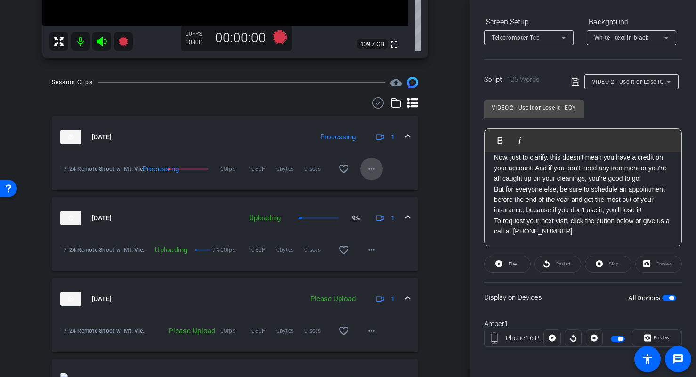
click at [366, 177] on span at bounding box center [371, 169] width 23 height 23
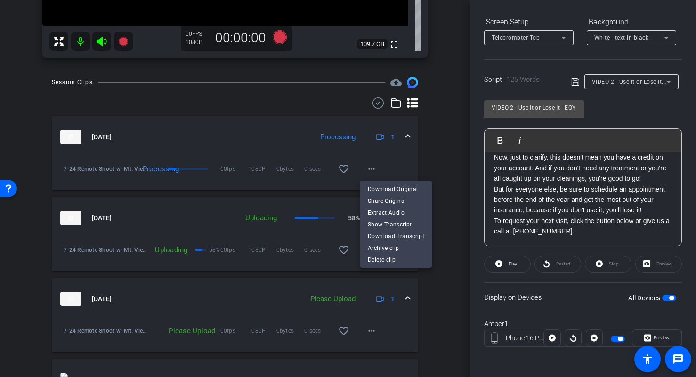
click at [437, 145] on div at bounding box center [348, 188] width 696 height 377
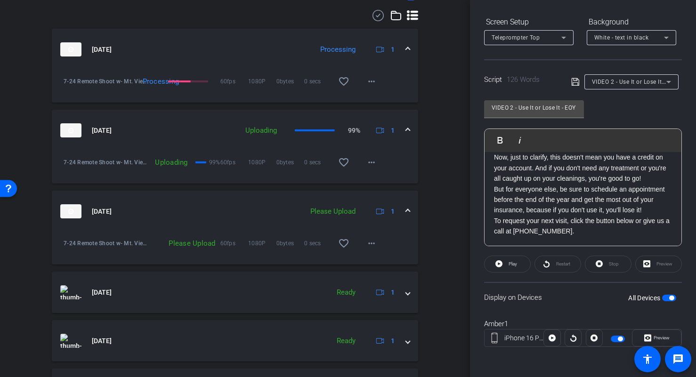
scroll to position [322, 0]
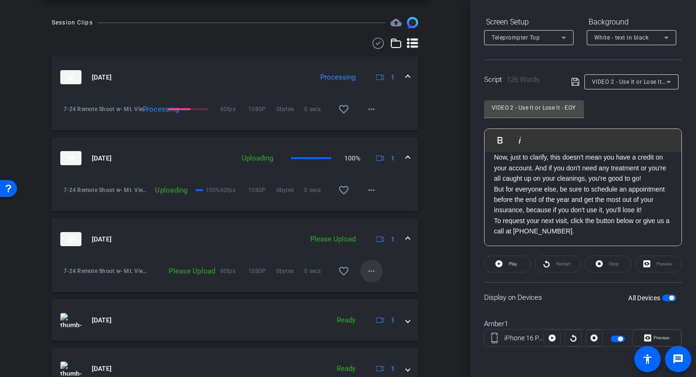
click at [371, 269] on mat-icon "more_horiz" at bounding box center [371, 271] width 11 height 11
click at [377, 289] on span "Upload" at bounding box center [387, 290] width 38 height 11
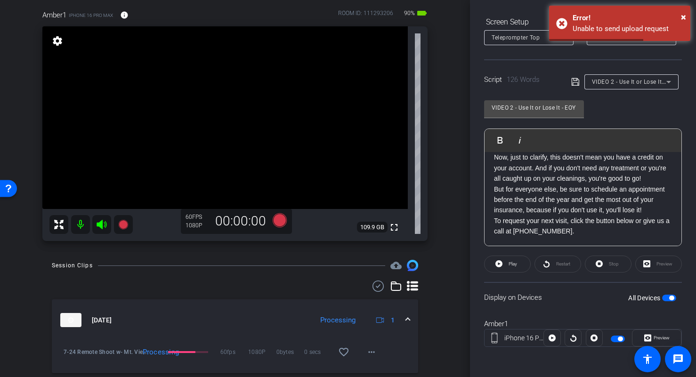
scroll to position [0, 0]
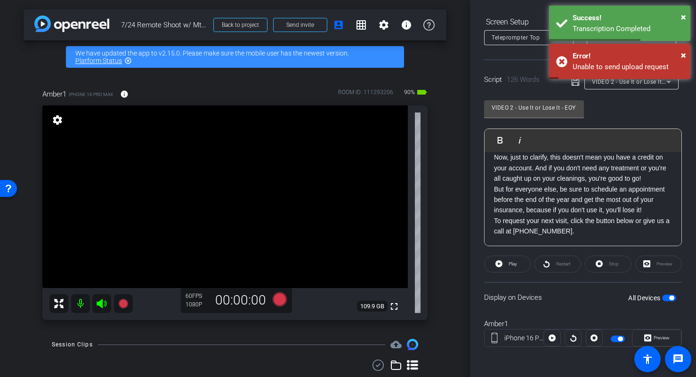
click at [100, 300] on icon at bounding box center [101, 303] width 11 height 11
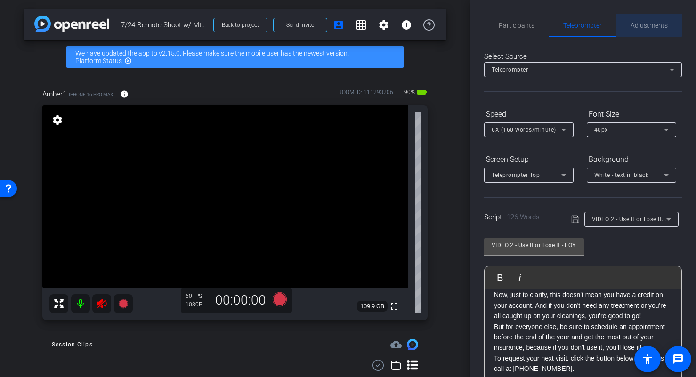
click at [634, 24] on span "Adjustments" at bounding box center [649, 25] width 37 height 7
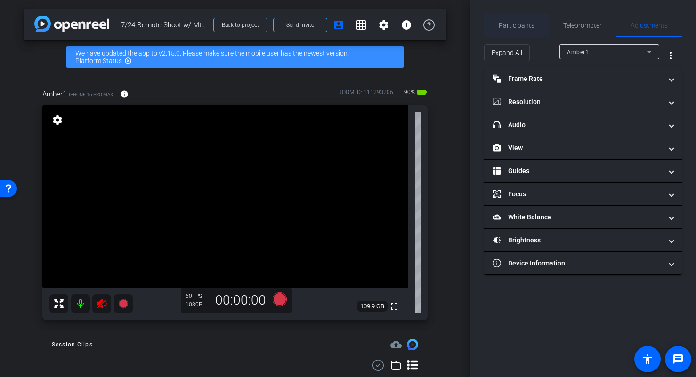
click at [510, 28] on span "Participants" at bounding box center [517, 25] width 36 height 7
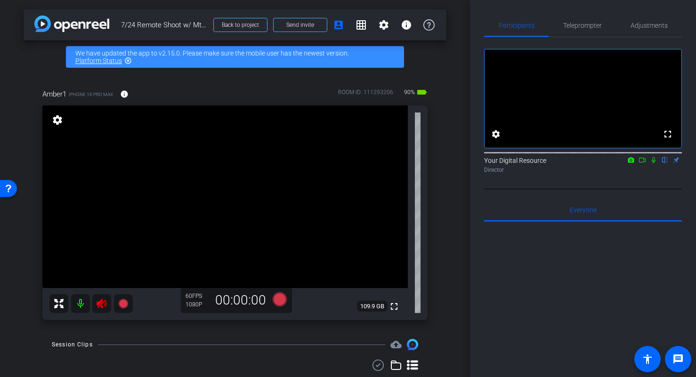
click at [640, 164] on mat-icon at bounding box center [642, 160] width 11 height 8
click at [667, 163] on icon at bounding box center [665, 160] width 8 height 7
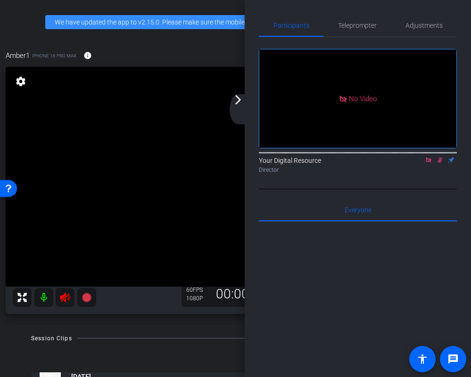
click at [67, 297] on icon at bounding box center [64, 297] width 11 height 11
click at [65, 300] on icon at bounding box center [65, 297] width 10 height 9
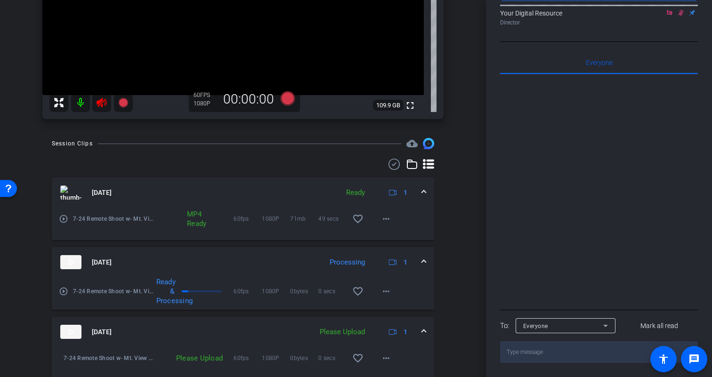
scroll to position [251, 0]
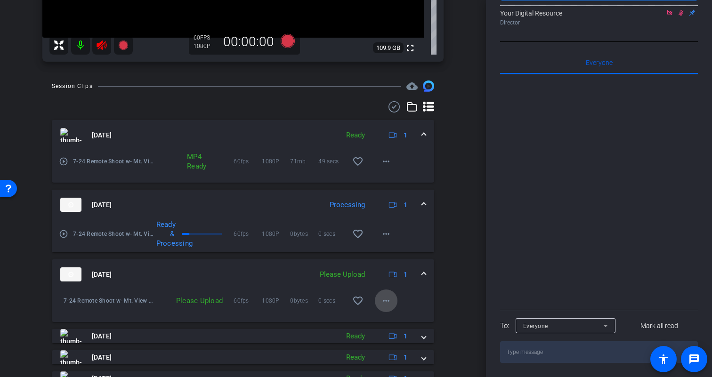
click at [383, 303] on mat-icon "more_horiz" at bounding box center [386, 300] width 11 height 11
click at [451, 257] on div at bounding box center [356, 188] width 712 height 377
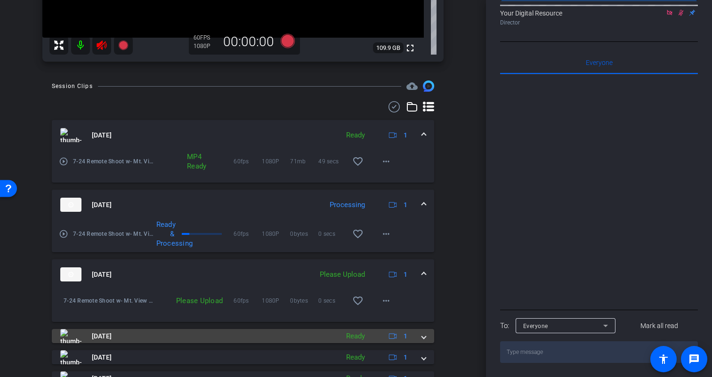
click at [328, 338] on mat-panel-title "Sep 4, 2025" at bounding box center [197, 336] width 274 height 14
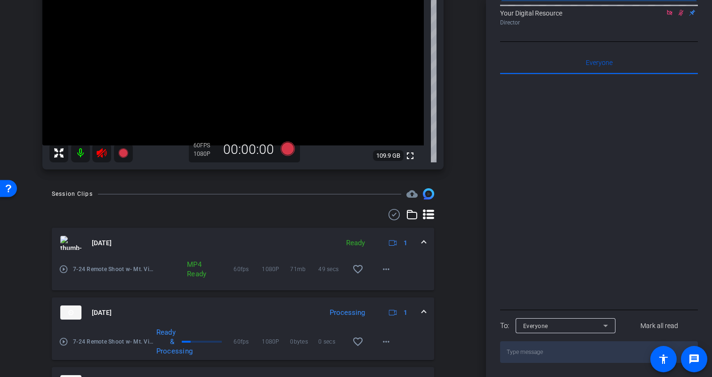
scroll to position [23, 0]
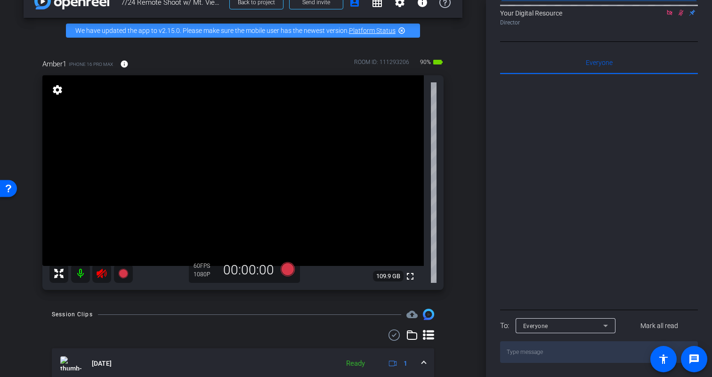
click at [81, 275] on mat-icon at bounding box center [80, 273] width 19 height 19
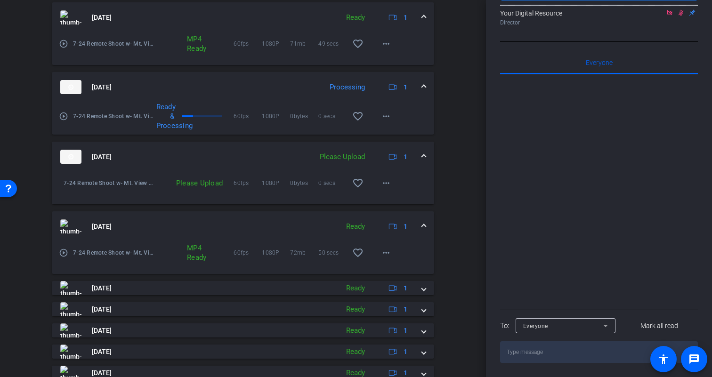
scroll to position [380, 0]
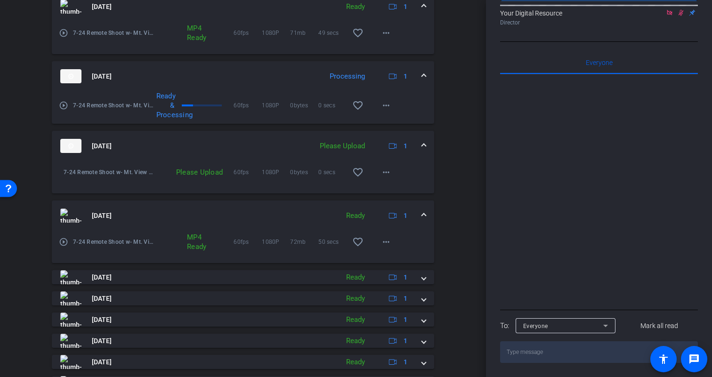
click at [224, 68] on mat-expansion-panel-header "Sep 4, 2025 Processing 1" at bounding box center [243, 76] width 382 height 30
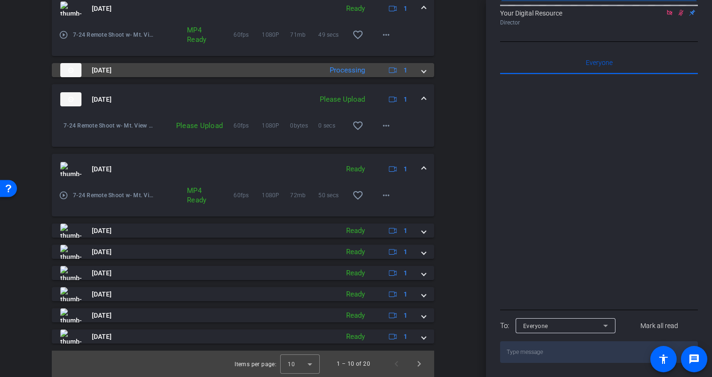
click at [307, 71] on mat-panel-title "Sep 4, 2025" at bounding box center [188, 70] width 257 height 14
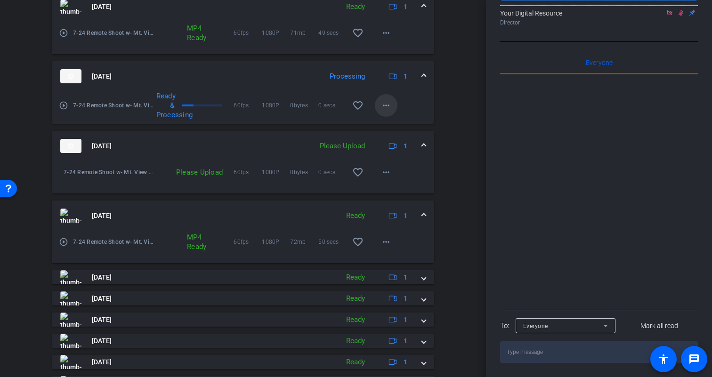
click at [391, 109] on mat-icon "more_horiz" at bounding box center [386, 105] width 11 height 11
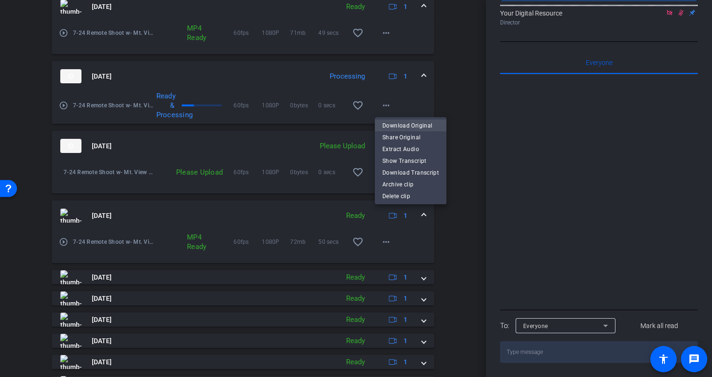
click at [395, 125] on span "Download Original" at bounding box center [410, 125] width 57 height 11
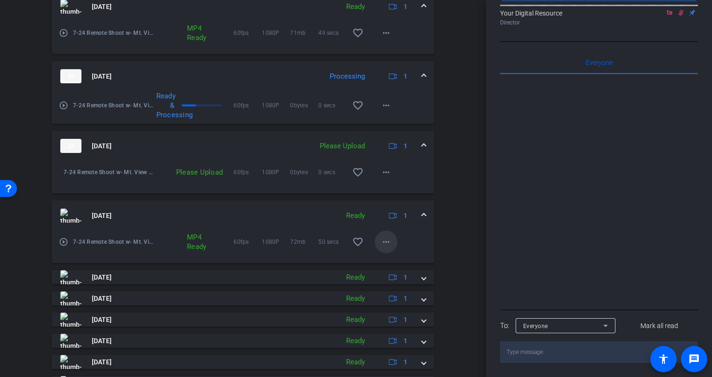
click at [387, 242] on mat-icon "more_horiz" at bounding box center [386, 241] width 11 height 11
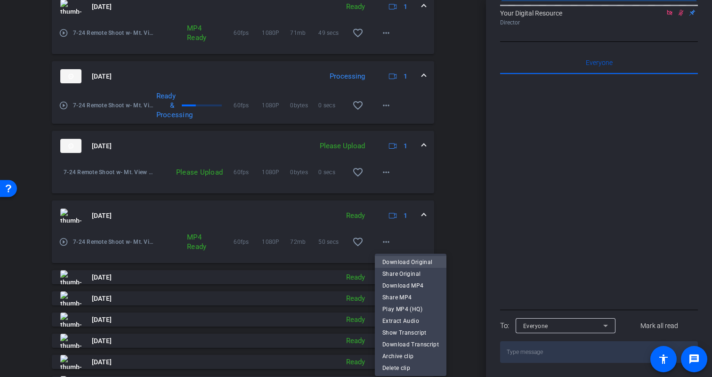
click at [392, 259] on span "Download Original" at bounding box center [410, 261] width 57 height 11
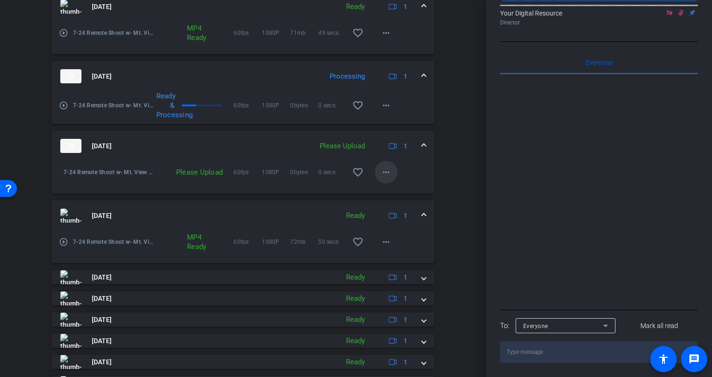
click at [386, 174] on mat-icon "more_horiz" at bounding box center [386, 172] width 11 height 11
click at [389, 189] on span "Upload" at bounding box center [401, 192] width 38 height 11
click at [387, 106] on mat-icon "more_horiz" at bounding box center [386, 105] width 11 height 11
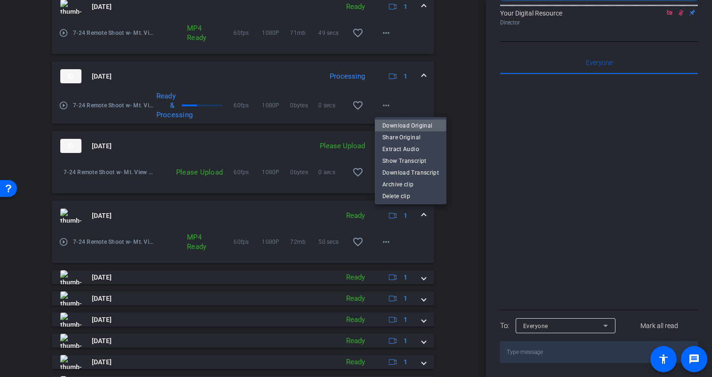
click at [391, 122] on span "Download Original" at bounding box center [410, 125] width 57 height 11
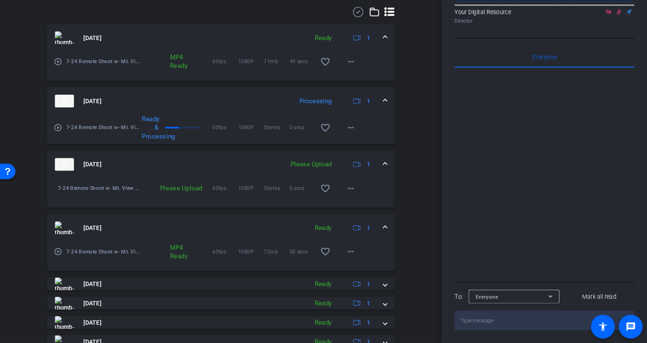
scroll to position [325, 0]
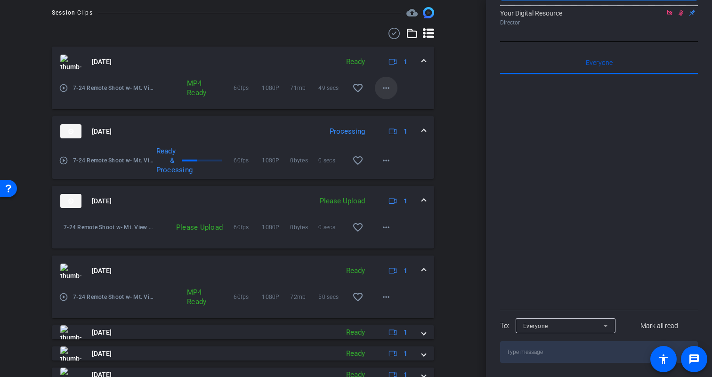
click at [387, 90] on mat-icon "more_horiz" at bounding box center [386, 87] width 11 height 11
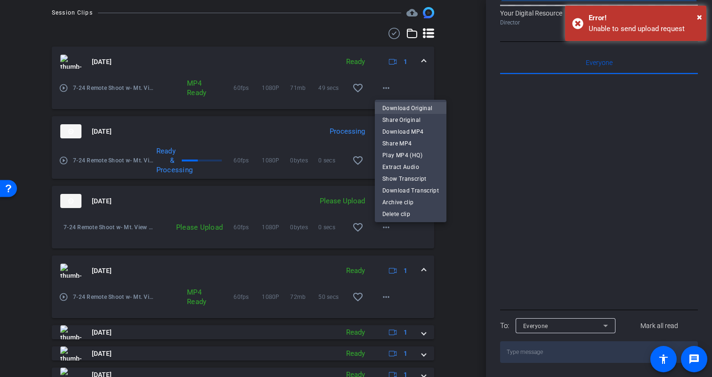
click at [393, 106] on span "Download Original" at bounding box center [410, 107] width 57 height 11
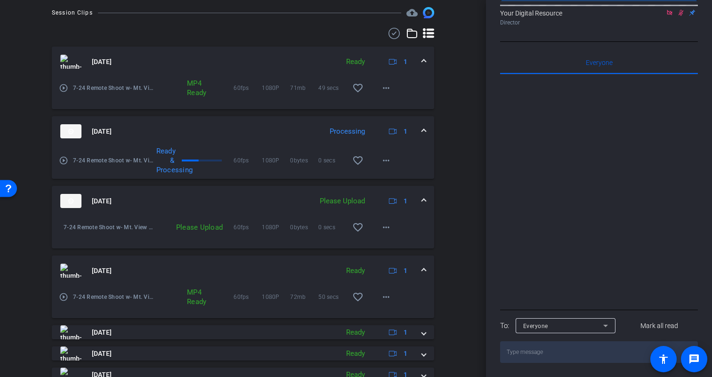
click at [266, 139] on mat-expansion-panel-header "Sep 4, 2025 Processing 1" at bounding box center [243, 131] width 382 height 30
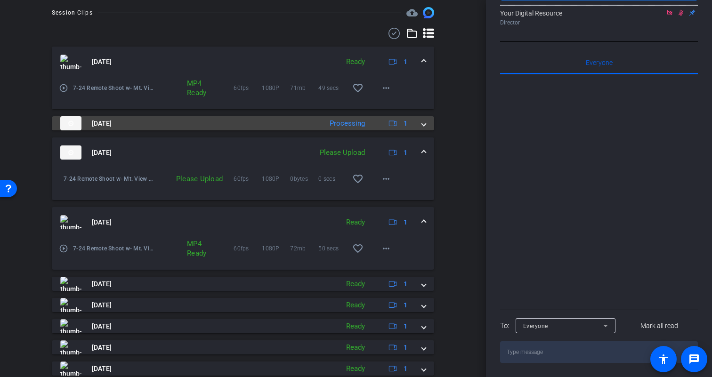
click at [175, 126] on mat-panel-title "Sep 4, 2025" at bounding box center [188, 123] width 257 height 14
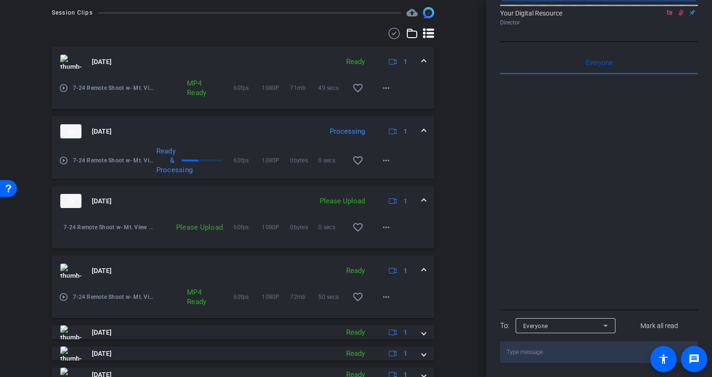
click at [200, 160] on div at bounding box center [202, 161] width 40 height 2
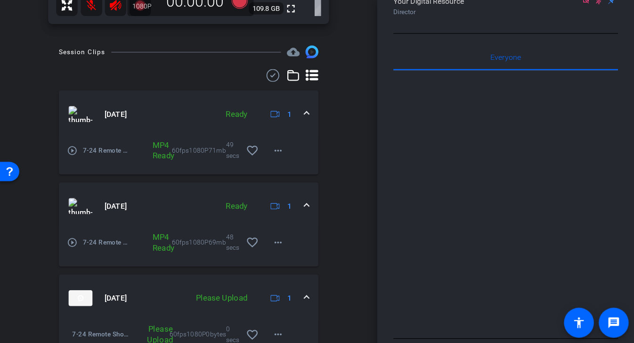
scroll to position [392, 0]
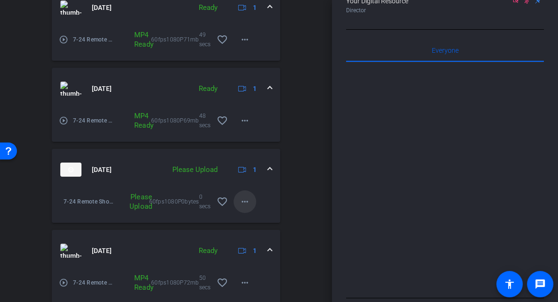
click at [248, 200] on mat-icon "more_horiz" at bounding box center [244, 201] width 11 height 11
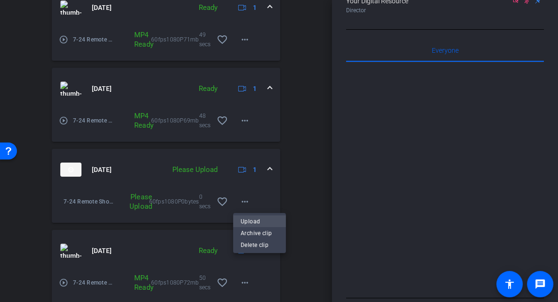
click at [256, 219] on span "Upload" at bounding box center [260, 220] width 38 height 11
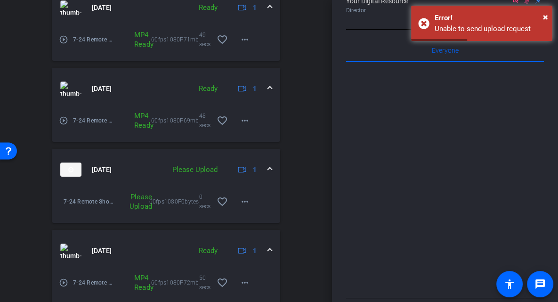
click at [287, 187] on div "Session Clips cloud_upload Sep 4, 2025 Ready 1 play_circle_outline 7-24 Remote …" at bounding box center [166, 287] width 285 height 681
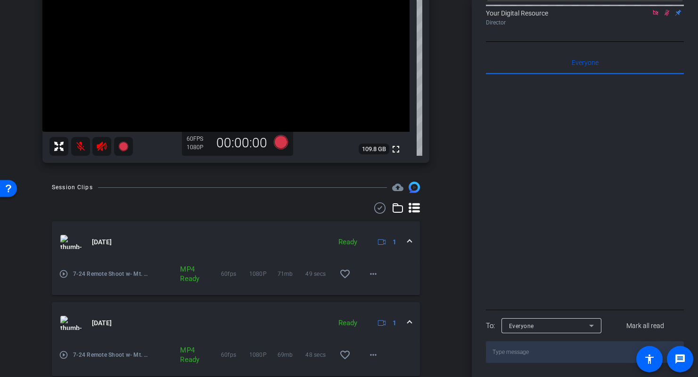
scroll to position [0, 0]
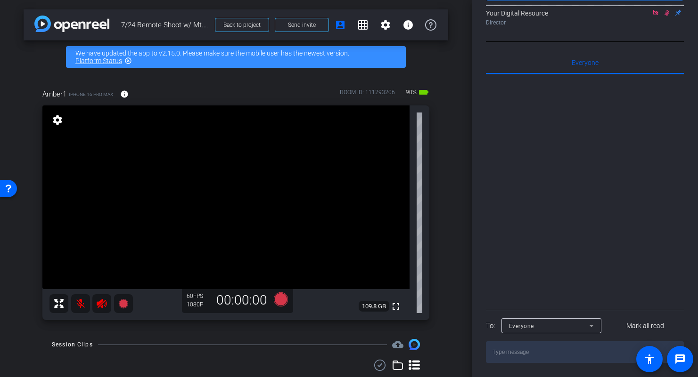
click at [97, 307] on icon at bounding box center [101, 303] width 11 height 11
click at [668, 15] on icon at bounding box center [667, 12] width 8 height 7
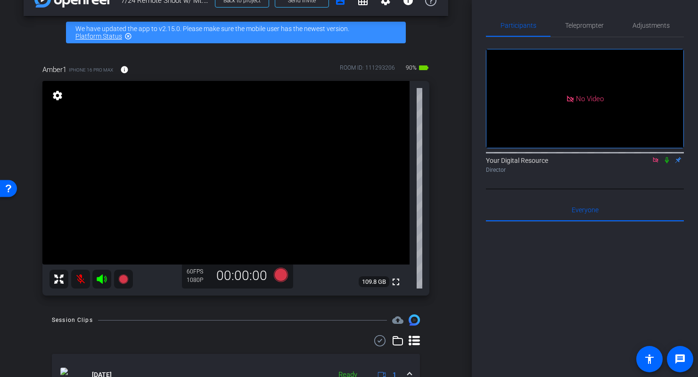
click at [78, 279] on mat-icon at bounding box center [80, 279] width 19 height 19
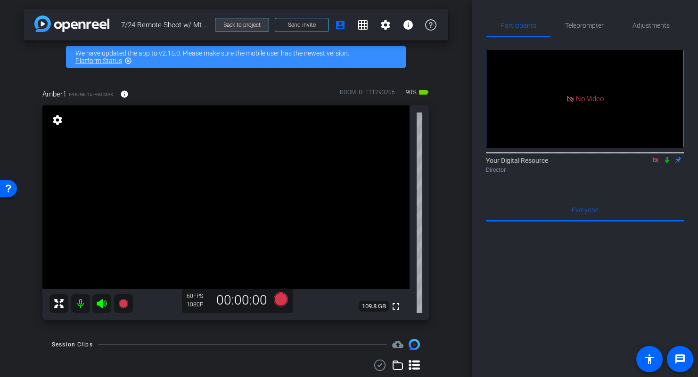
click at [240, 30] on span at bounding box center [241, 25] width 53 height 23
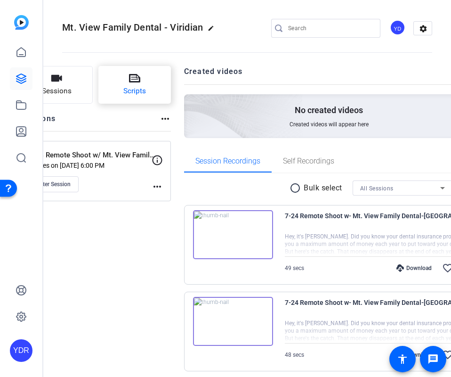
click at [146, 86] on span "Scripts" at bounding box center [134, 91] width 23 height 11
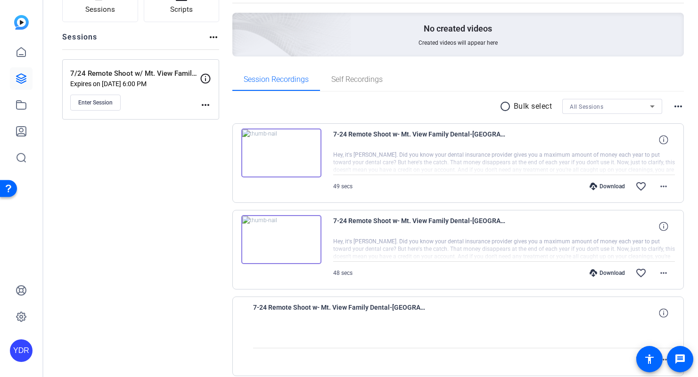
scroll to position [208, 0]
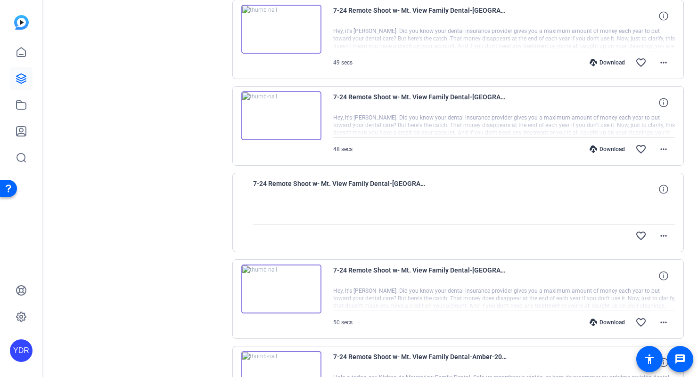
click at [275, 294] on img at bounding box center [281, 289] width 80 height 49
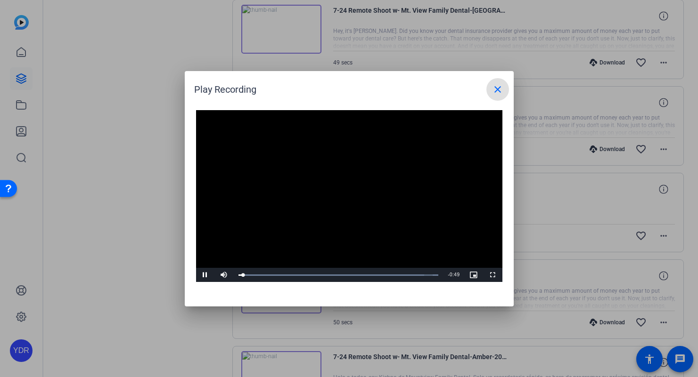
click at [181, 192] on div at bounding box center [349, 188] width 698 height 377
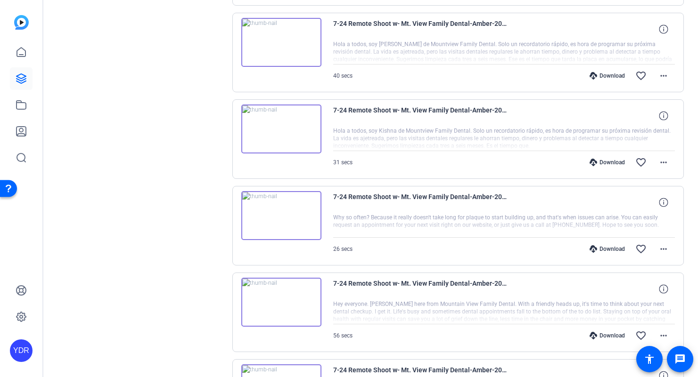
scroll to position [749, 0]
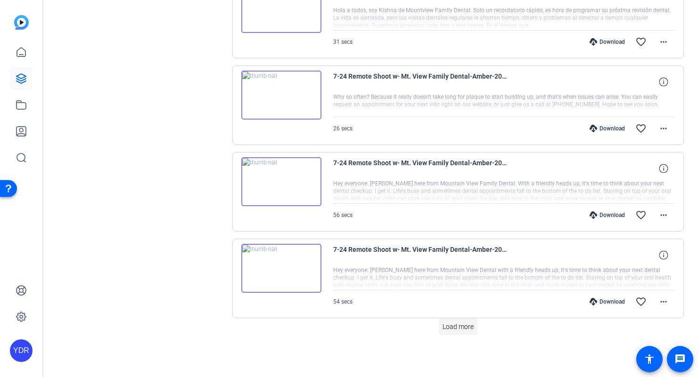
click at [466, 326] on span "Load more" at bounding box center [457, 327] width 31 height 10
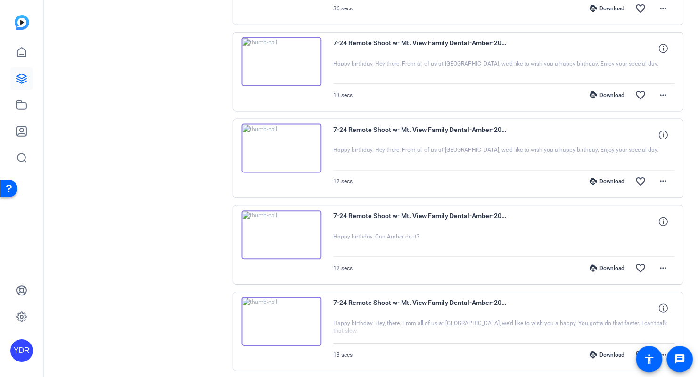
scroll to position [1598, 0]
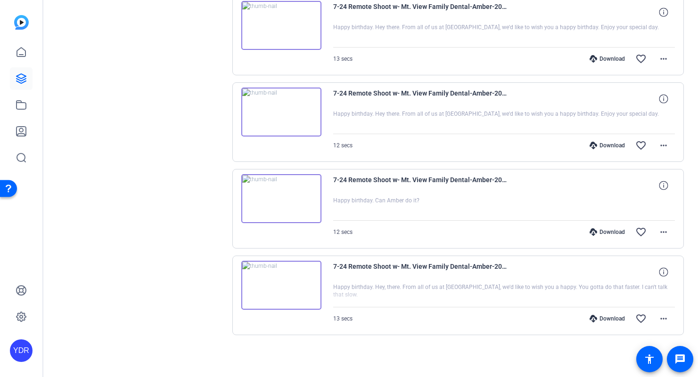
click at [603, 318] on div "Download" at bounding box center [607, 319] width 45 height 8
click at [609, 229] on div "Download" at bounding box center [607, 232] width 45 height 8
click at [616, 144] on div "Download" at bounding box center [607, 146] width 45 height 8
click at [611, 61] on div "Download" at bounding box center [607, 59] width 45 height 8
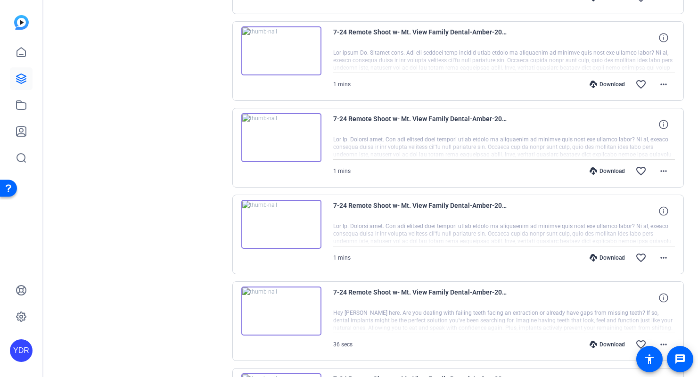
scroll to position [1222, 0]
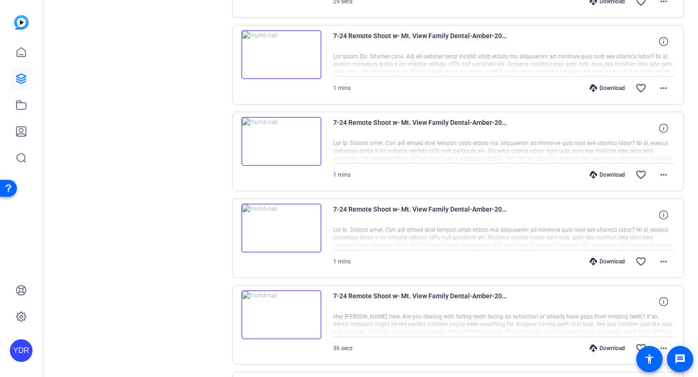
click at [612, 346] on div "Download" at bounding box center [607, 348] width 45 height 8
click at [610, 261] on div "Download" at bounding box center [607, 262] width 45 height 8
click at [613, 175] on div "Download" at bounding box center [607, 175] width 45 height 8
click at [610, 86] on div "Download" at bounding box center [607, 88] width 45 height 8
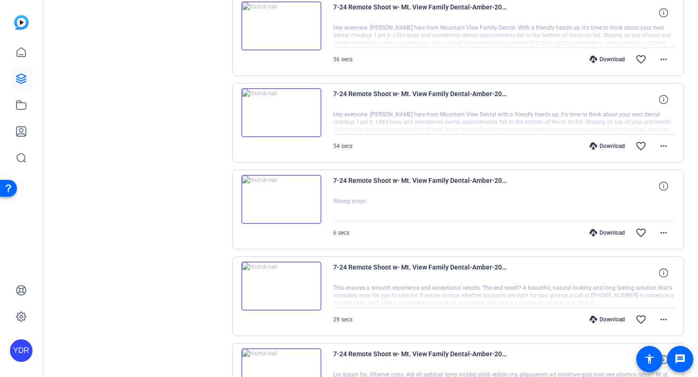
scroll to position [897, 0]
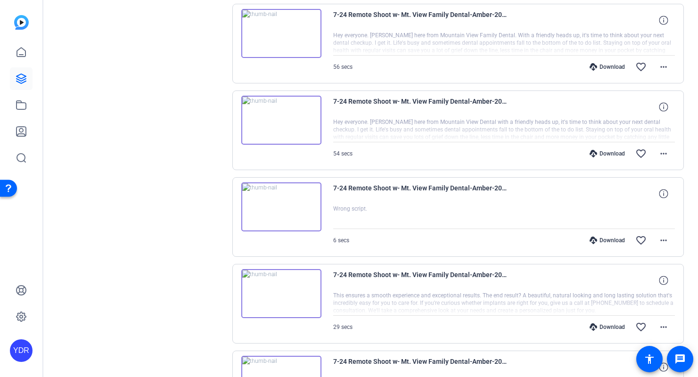
click at [606, 328] on div "Download" at bounding box center [607, 327] width 45 height 8
click at [610, 238] on div "Download" at bounding box center [607, 240] width 45 height 8
click at [611, 152] on div "Download" at bounding box center [607, 154] width 45 height 8
click at [610, 69] on div "Download" at bounding box center [607, 67] width 45 height 8
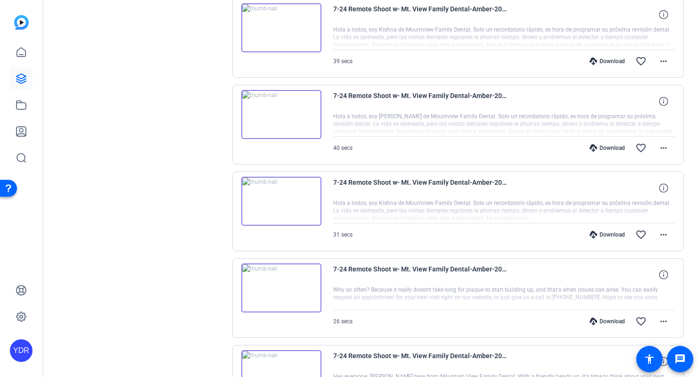
scroll to position [551, 0]
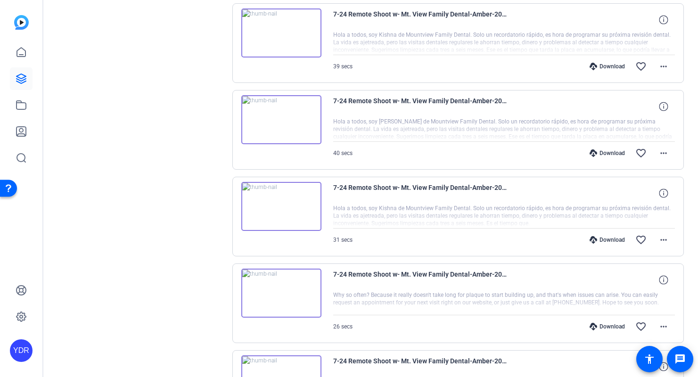
click at [608, 325] on div "Download" at bounding box center [607, 327] width 45 height 8
click at [610, 239] on div "Download" at bounding box center [607, 240] width 45 height 8
click at [610, 151] on div "Download" at bounding box center [607, 153] width 45 height 8
click at [615, 66] on div "Download" at bounding box center [607, 67] width 45 height 8
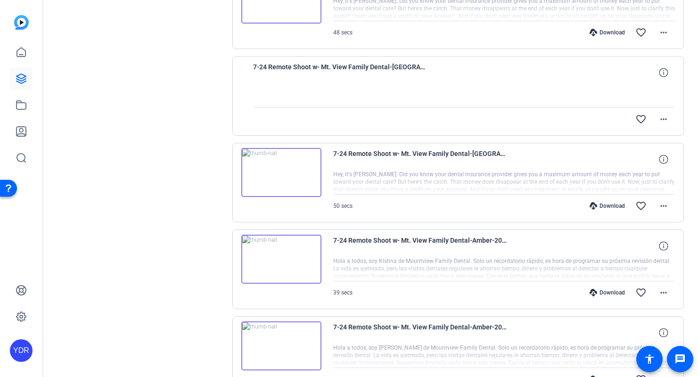
scroll to position [269, 0]
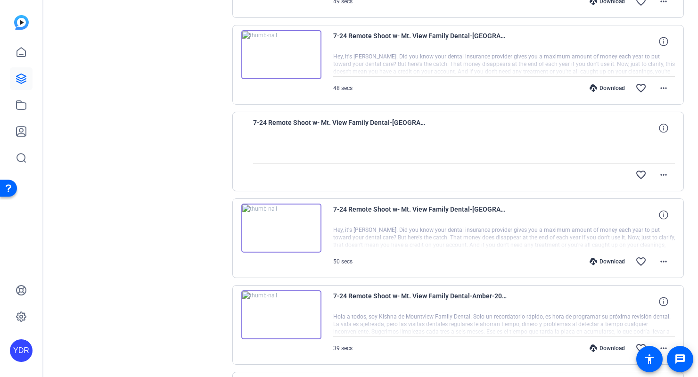
click at [609, 262] on div "Download" at bounding box center [607, 262] width 45 height 8
click at [608, 85] on div "Download" at bounding box center [607, 88] width 45 height 8
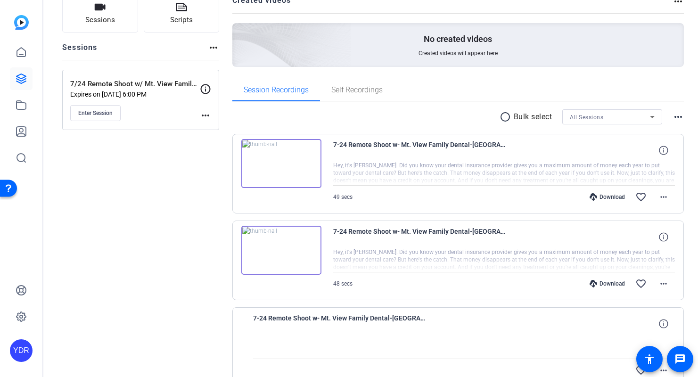
scroll to position [53, 0]
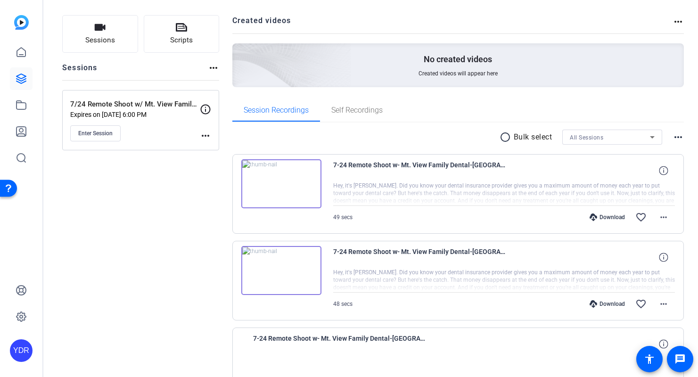
click at [610, 217] on div "Download" at bounding box center [607, 217] width 45 height 8
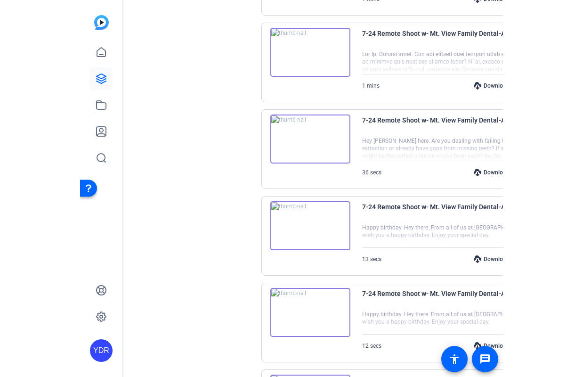
scroll to position [1258, 0]
